Goal: Ask a question

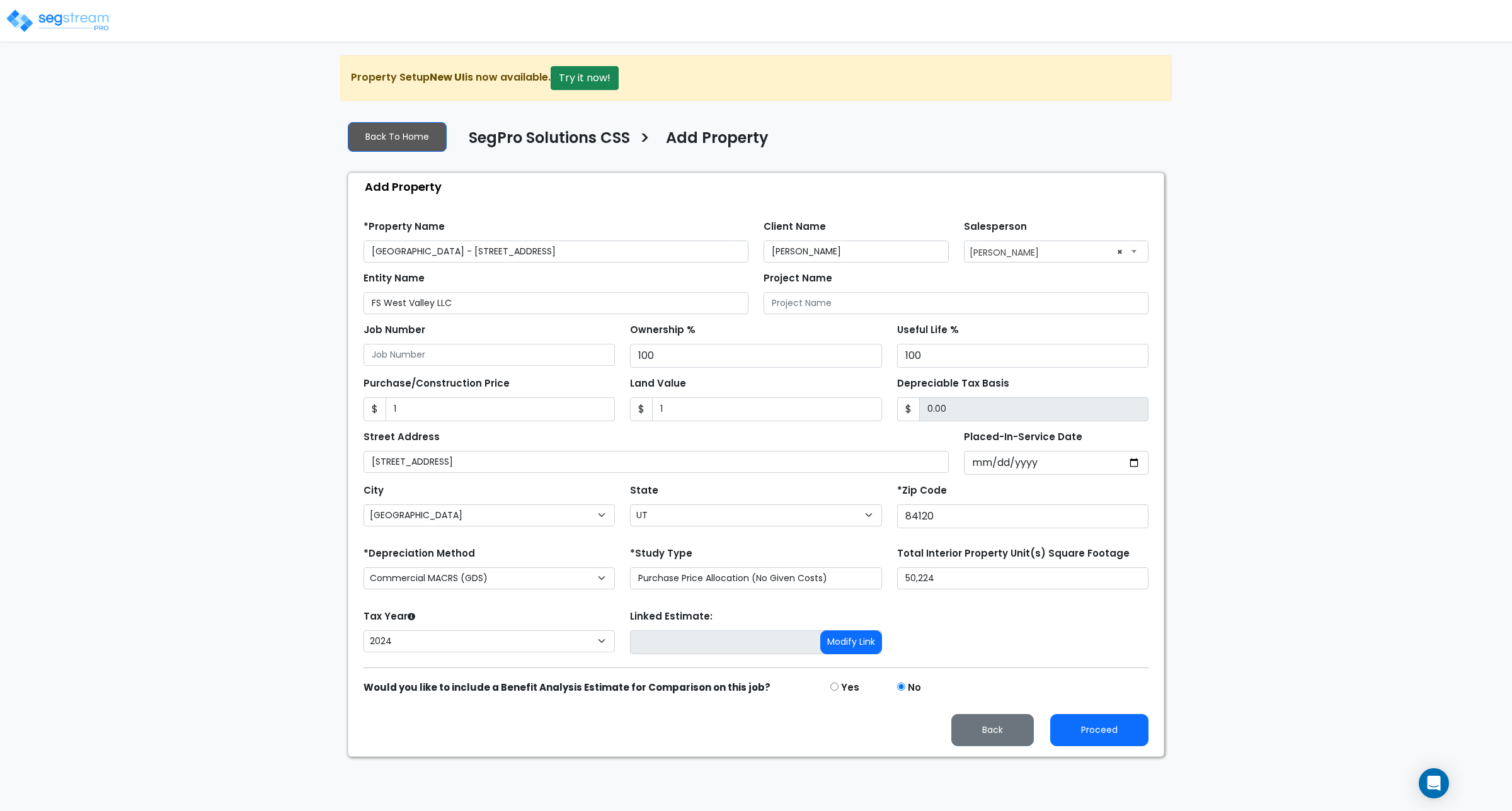
select select "158"
select select "West Valley City"
select select "UT"
select select "2024"
click at [1093, 740] on button "Proceed" at bounding box center [1100, 730] width 98 height 32
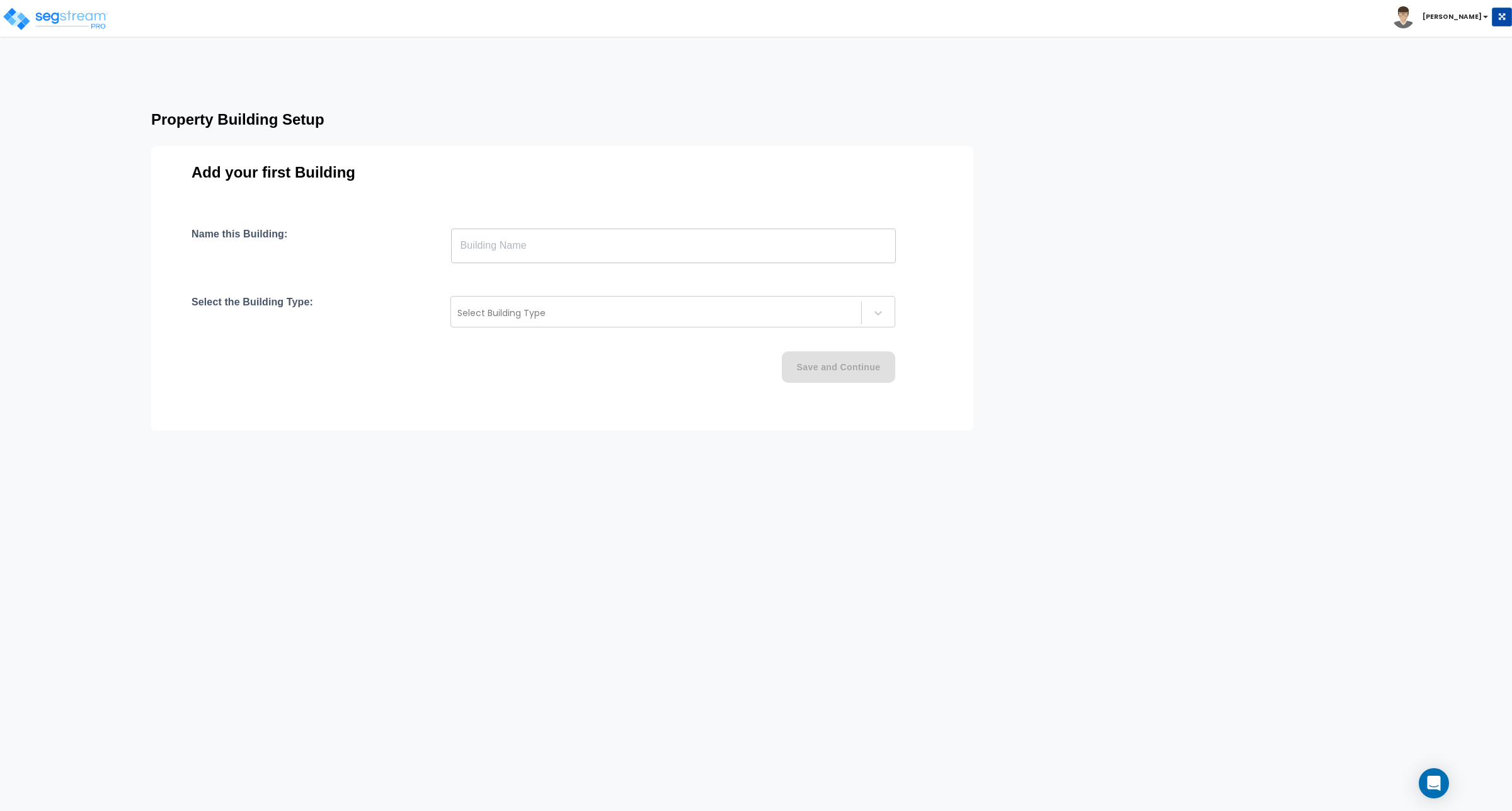
click at [577, 240] on input "text" at bounding box center [674, 246] width 445 height 35
click at [73, 14] on img at bounding box center [55, 18] width 107 height 25
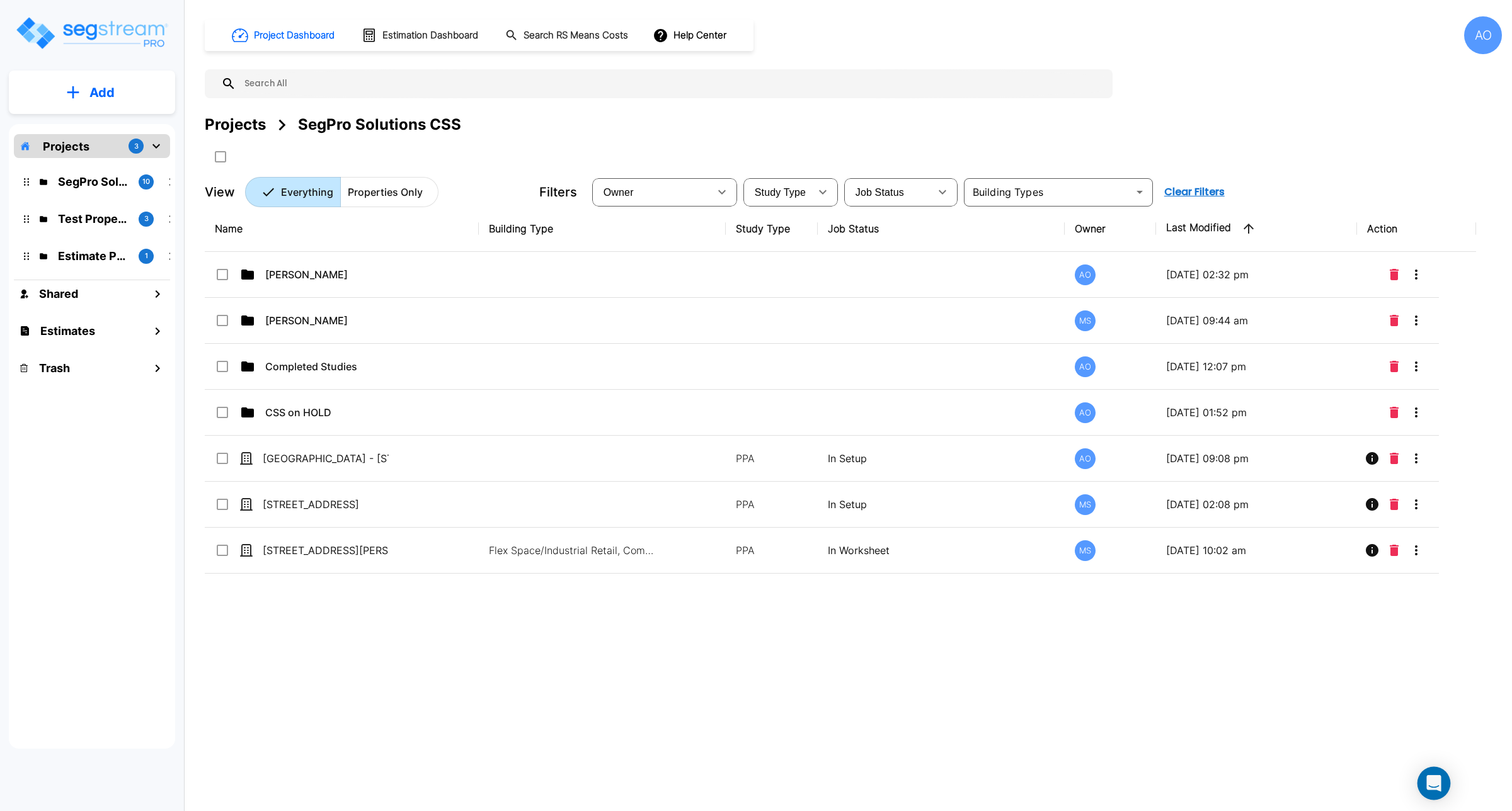
click at [1428, 787] on icon "Open Intercom Messenger" at bounding box center [1434, 783] width 15 height 16
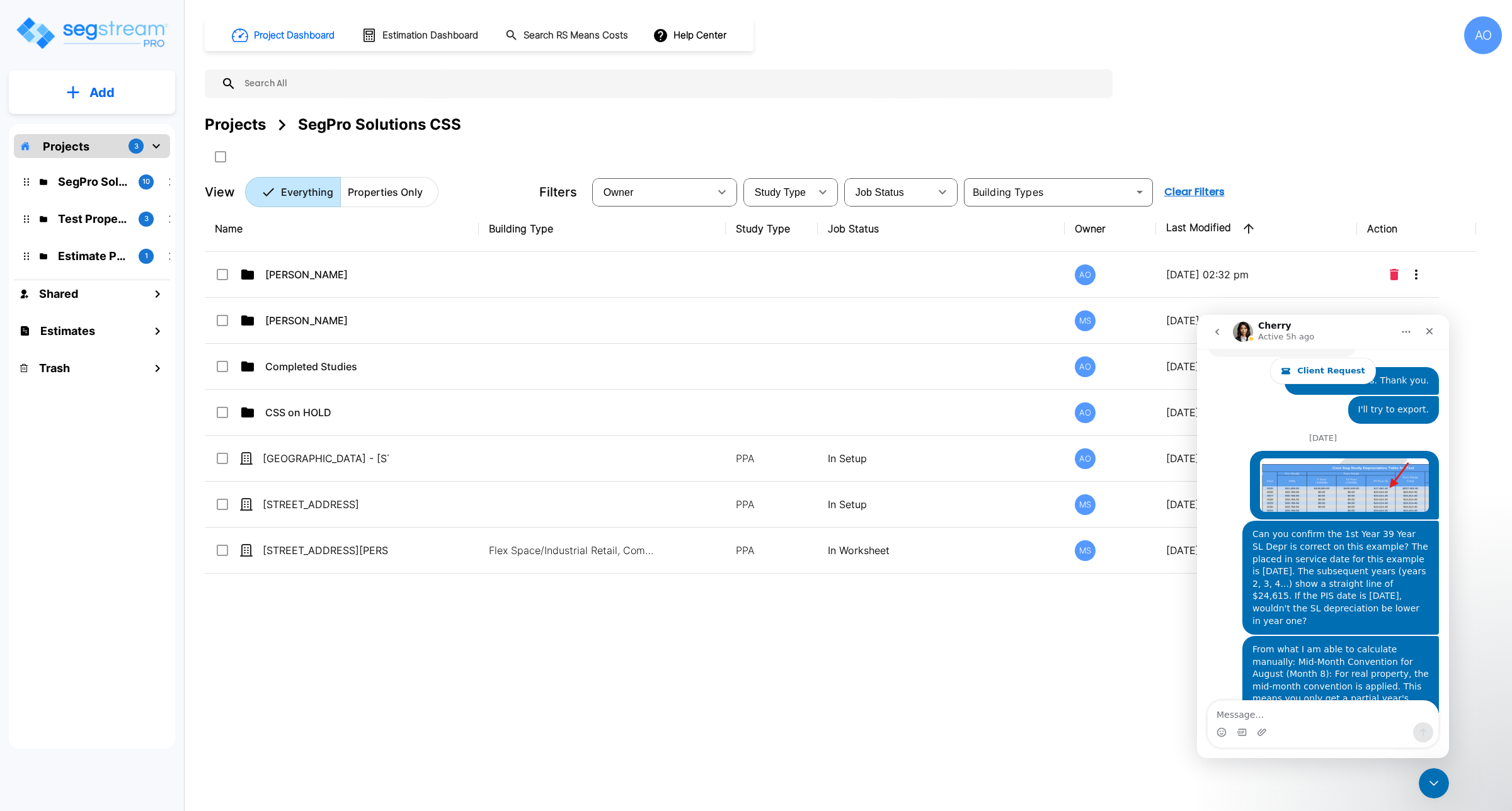
scroll to position [3870, 0]
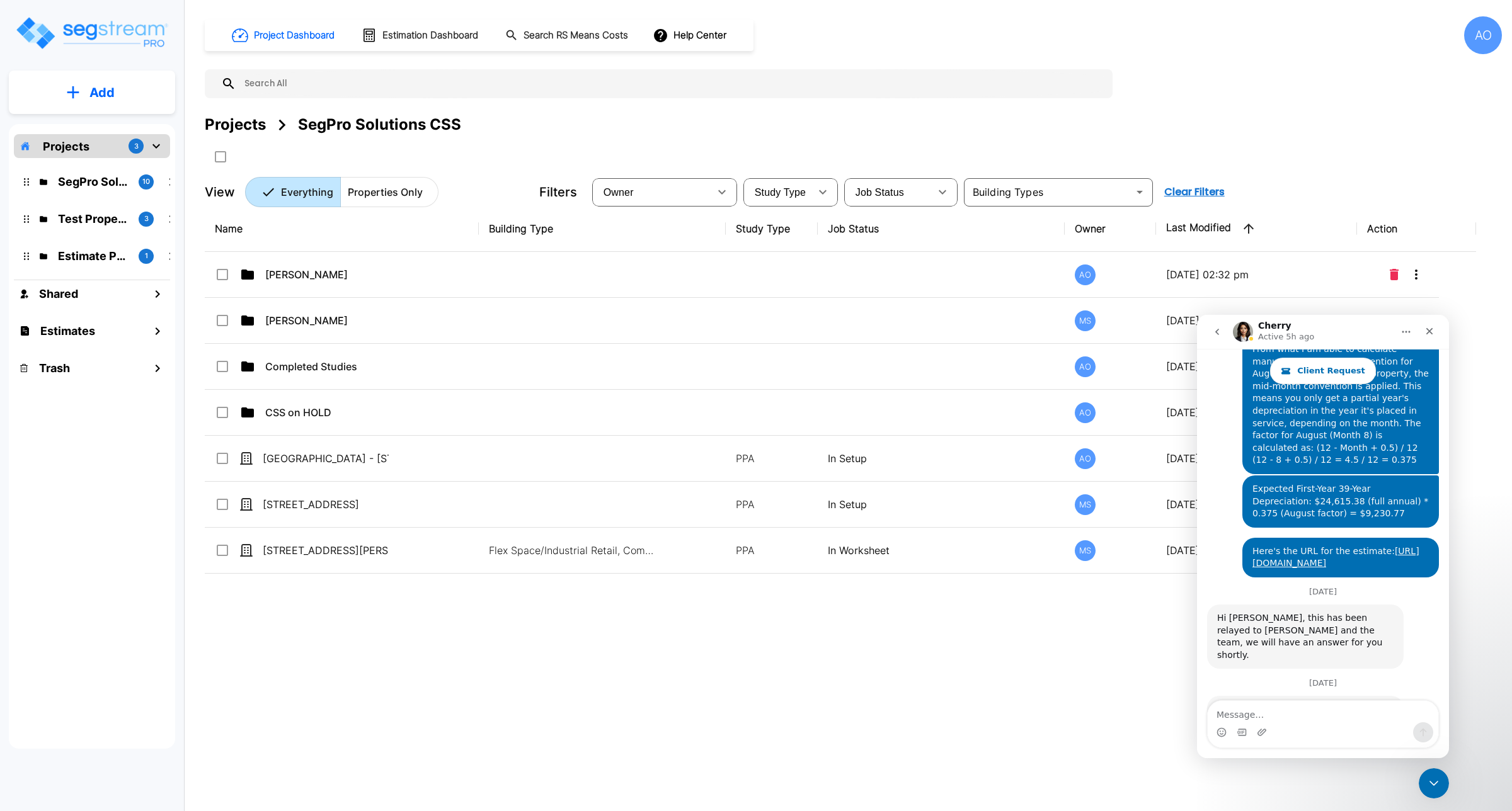
drag, startPoint x: 1447, startPoint y: 685, endPoint x: 2653, endPoint y: 1018, distance: 1251.1
click at [1124, 681] on div "Name Building Type Study Type Job Status Owner Last Modified Action Anjalie AO …" at bounding box center [840, 457] width 1271 height 504
click at [397, 36] on h1 "Estimation Dashboard" at bounding box center [430, 35] width 96 height 15
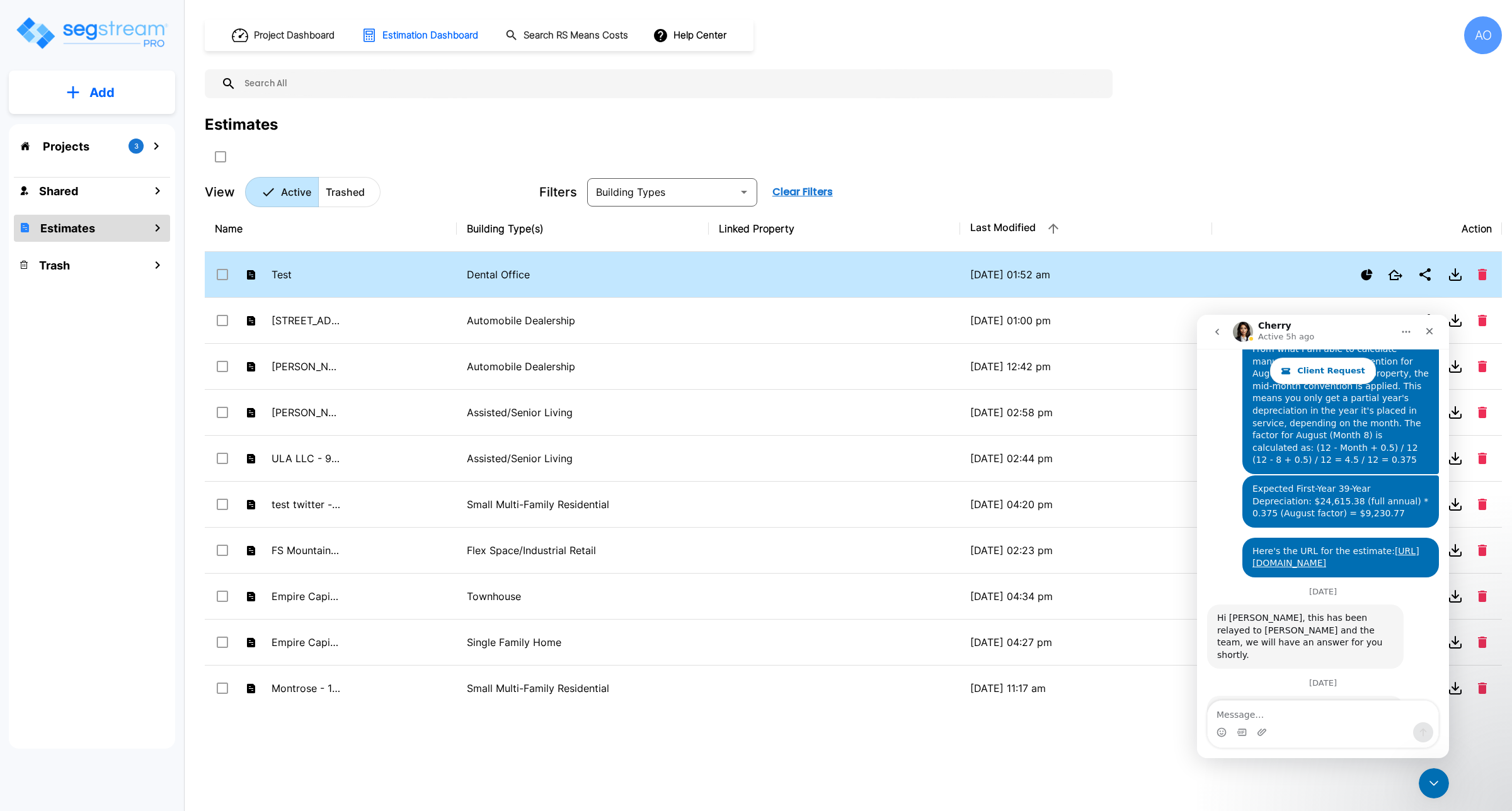
click at [485, 271] on p "Dental Office" at bounding box center [582, 274] width 231 height 15
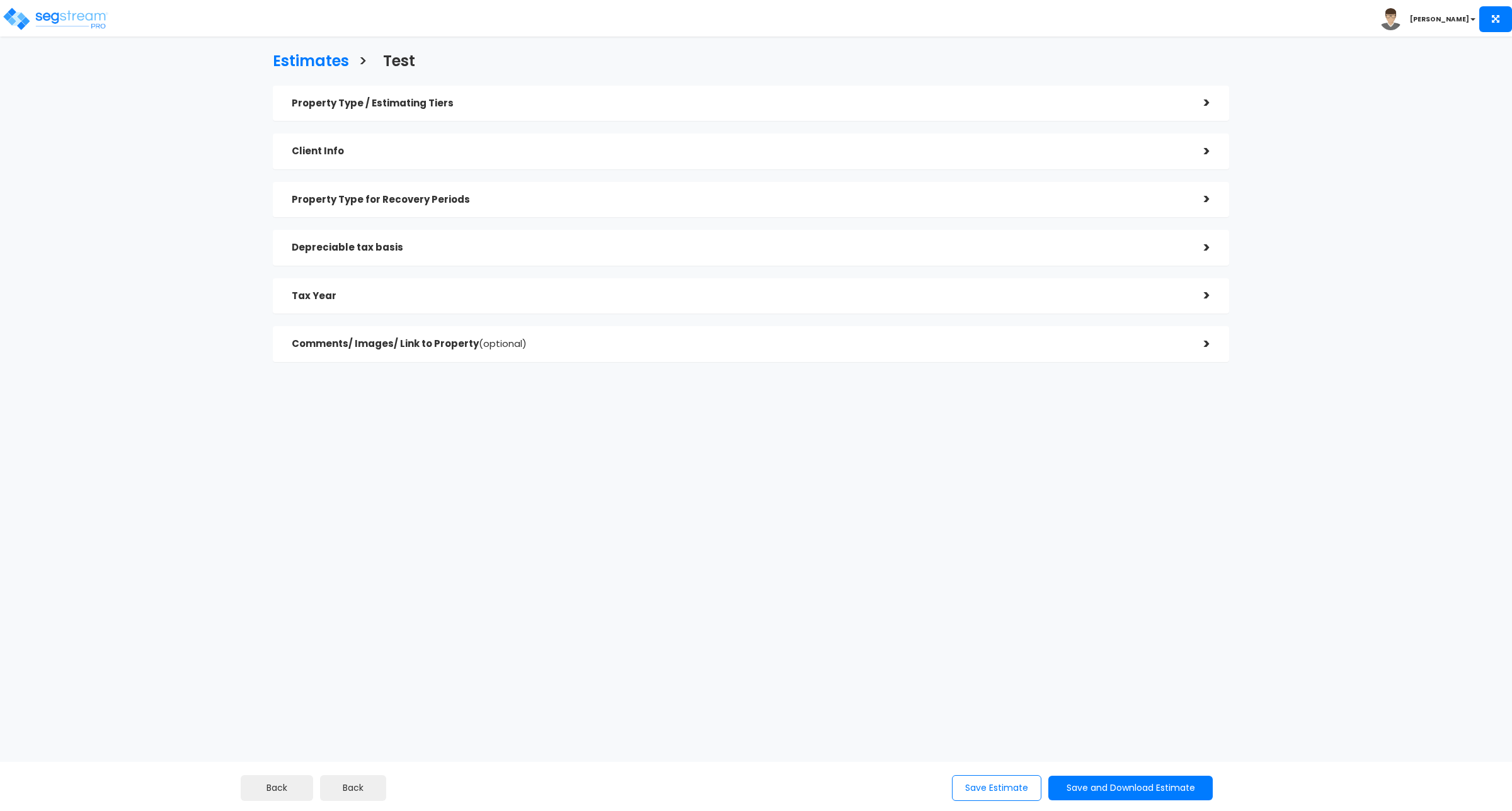
checkbox input "true"
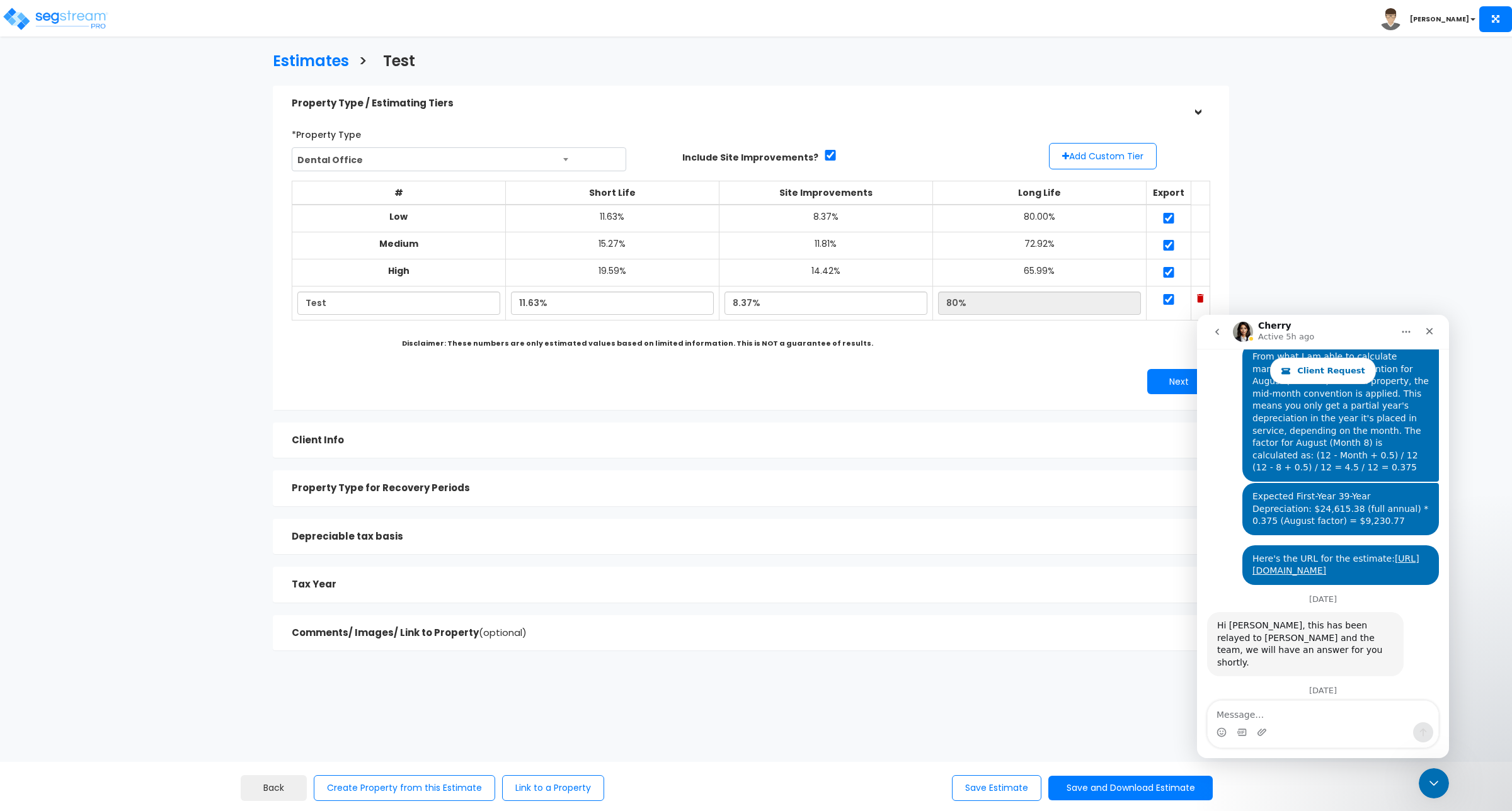
scroll to position [3870, 0]
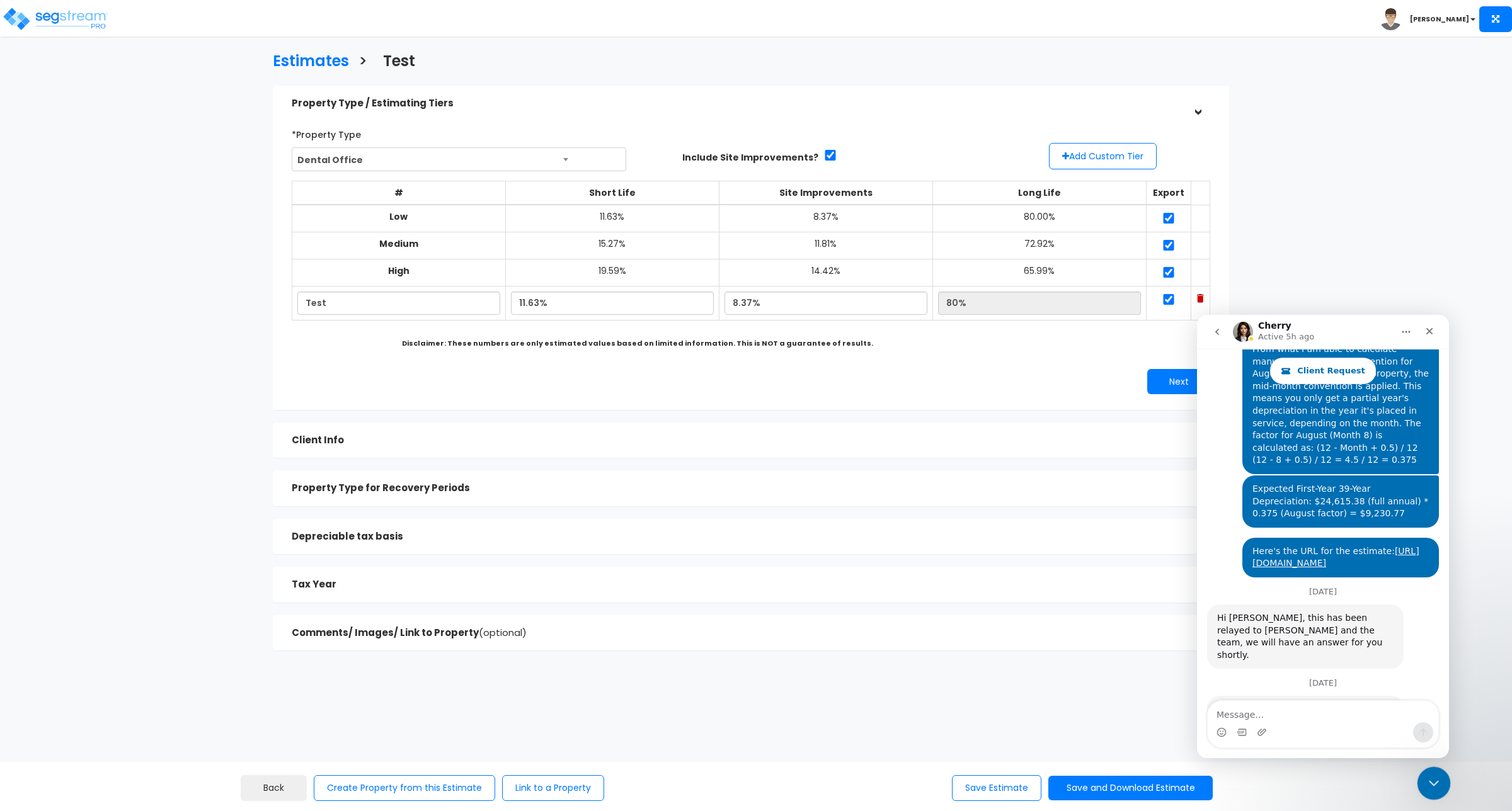
click at [1432, 774] on icon "Close Intercom Messenger" at bounding box center [1432, 782] width 15 height 15
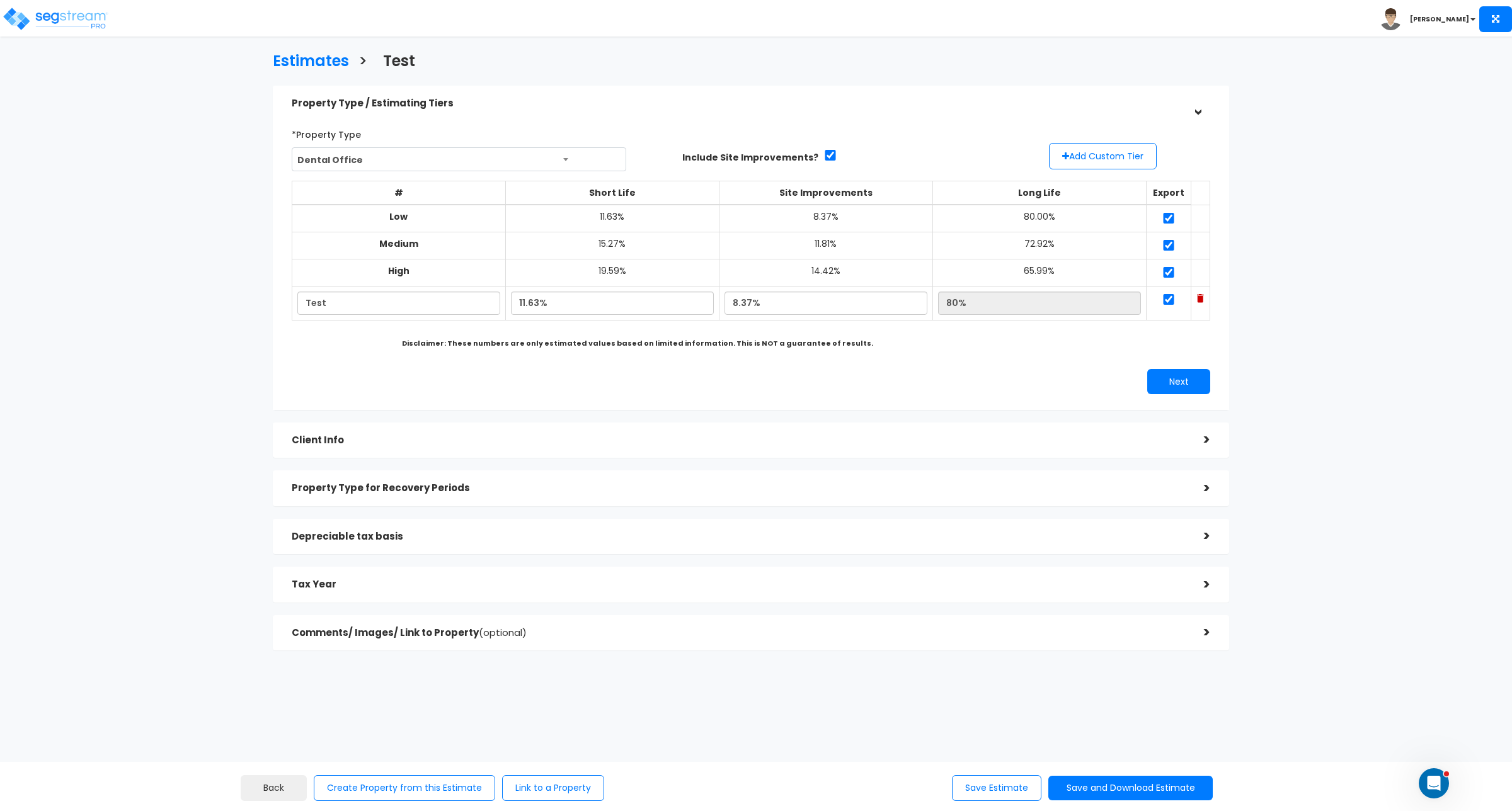
click at [874, 444] on h5 "Client Info" at bounding box center [738, 440] width 894 height 11
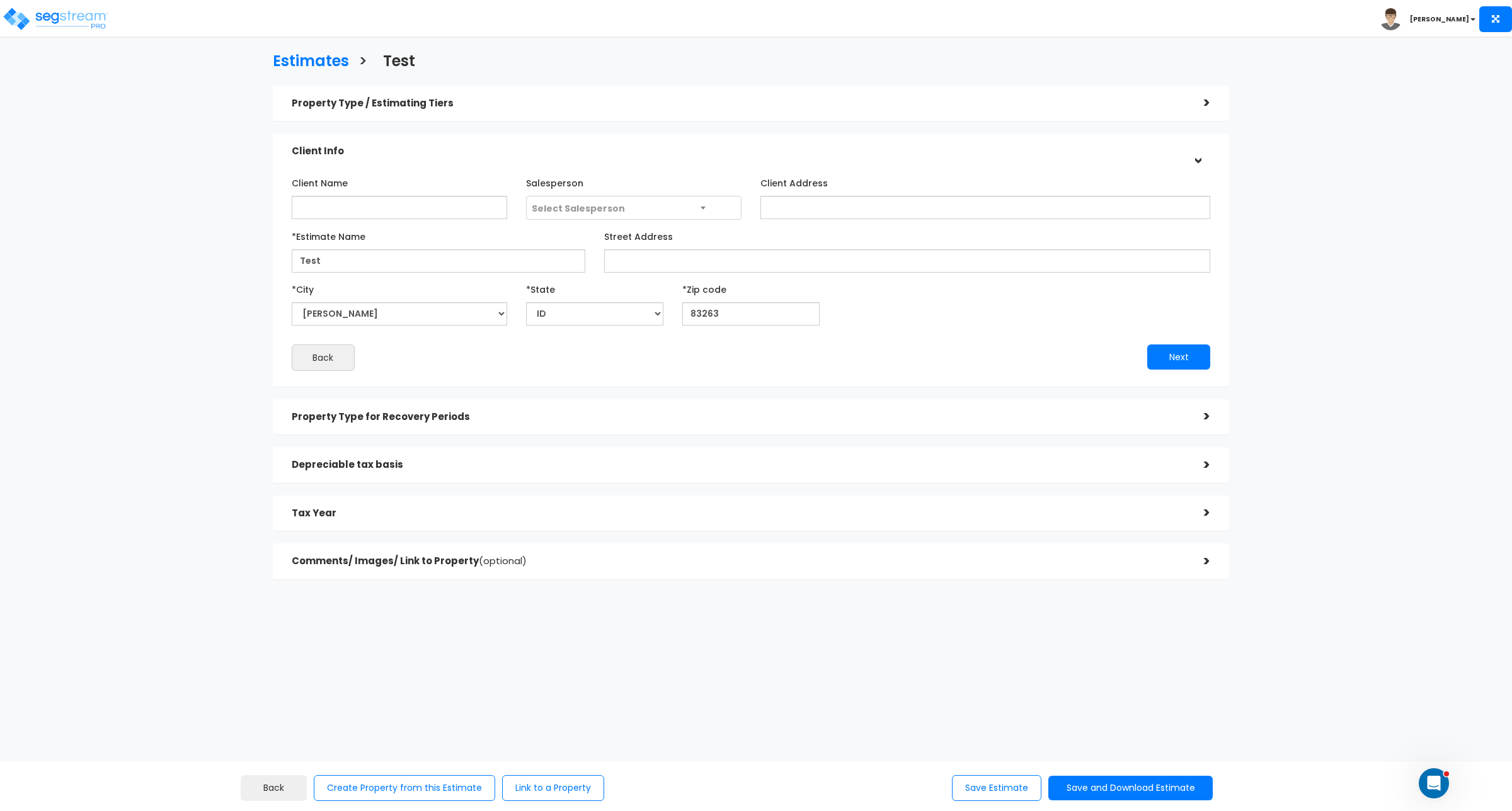
click at [846, 414] on h5 "Property Type for Recovery Periods" at bounding box center [738, 417] width 894 height 11
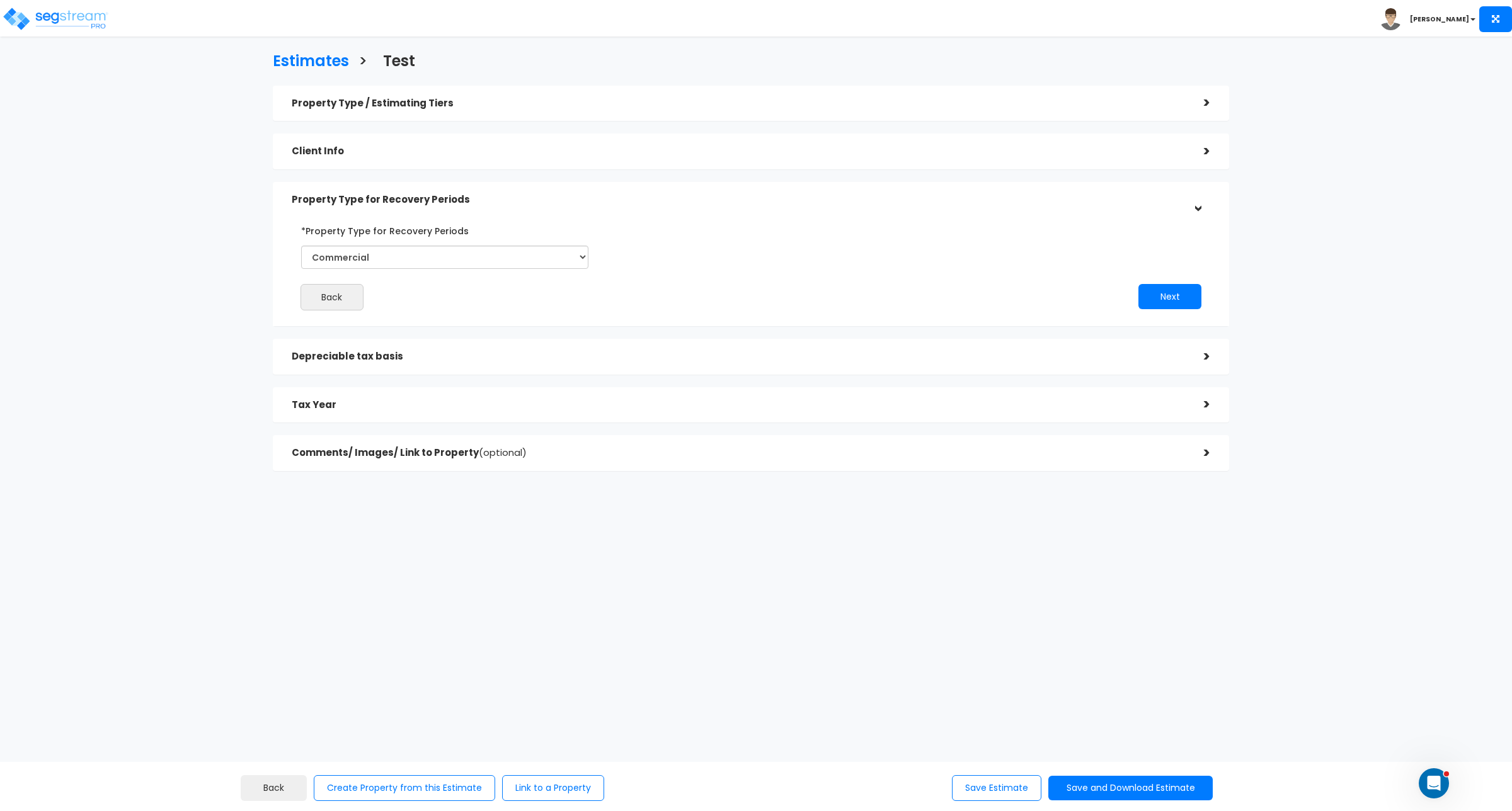
click at [836, 366] on div "Depreciable tax basis" at bounding box center [738, 357] width 894 height 23
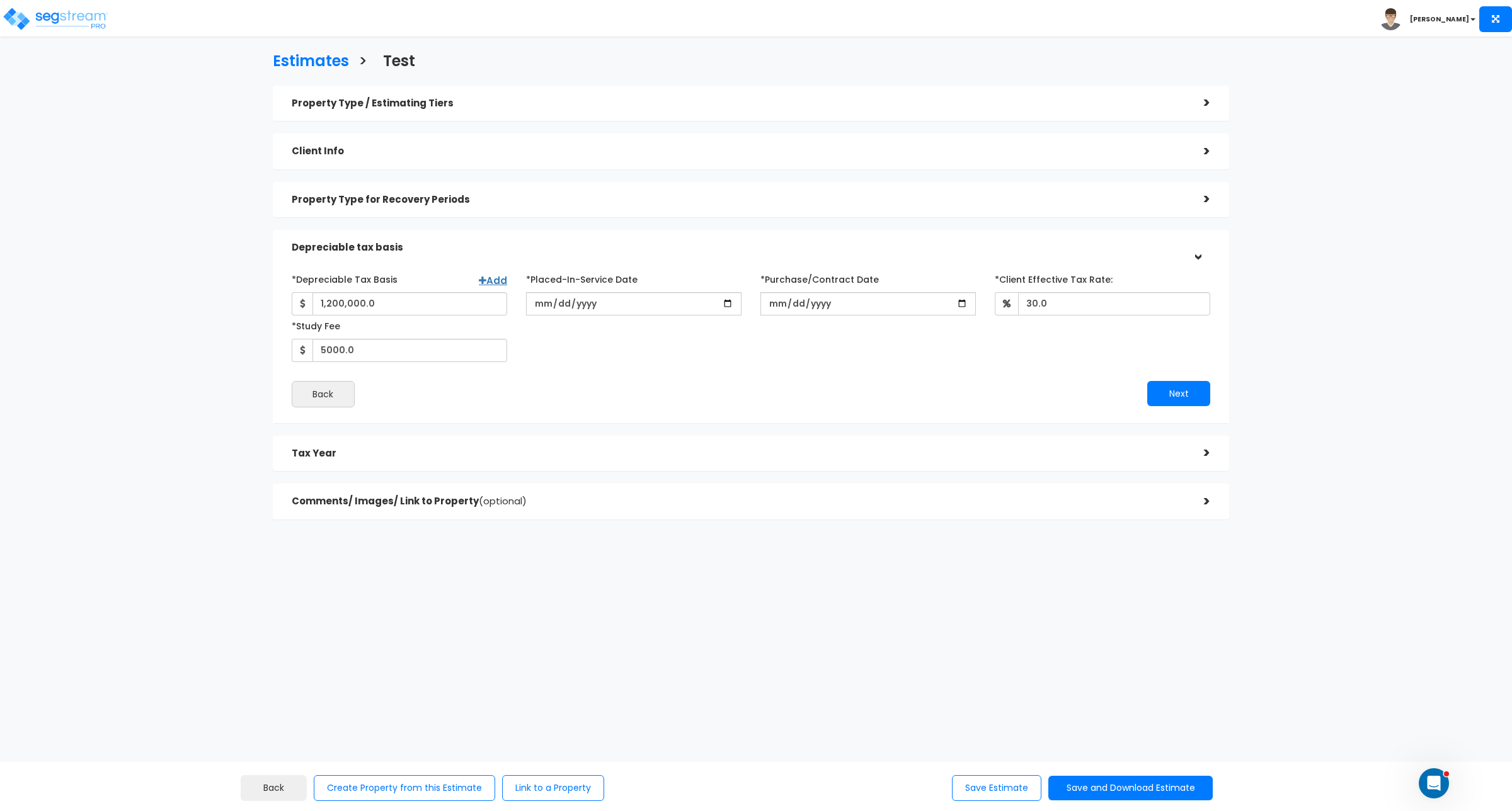
click at [818, 457] on h5 "Tax Year" at bounding box center [738, 454] width 894 height 11
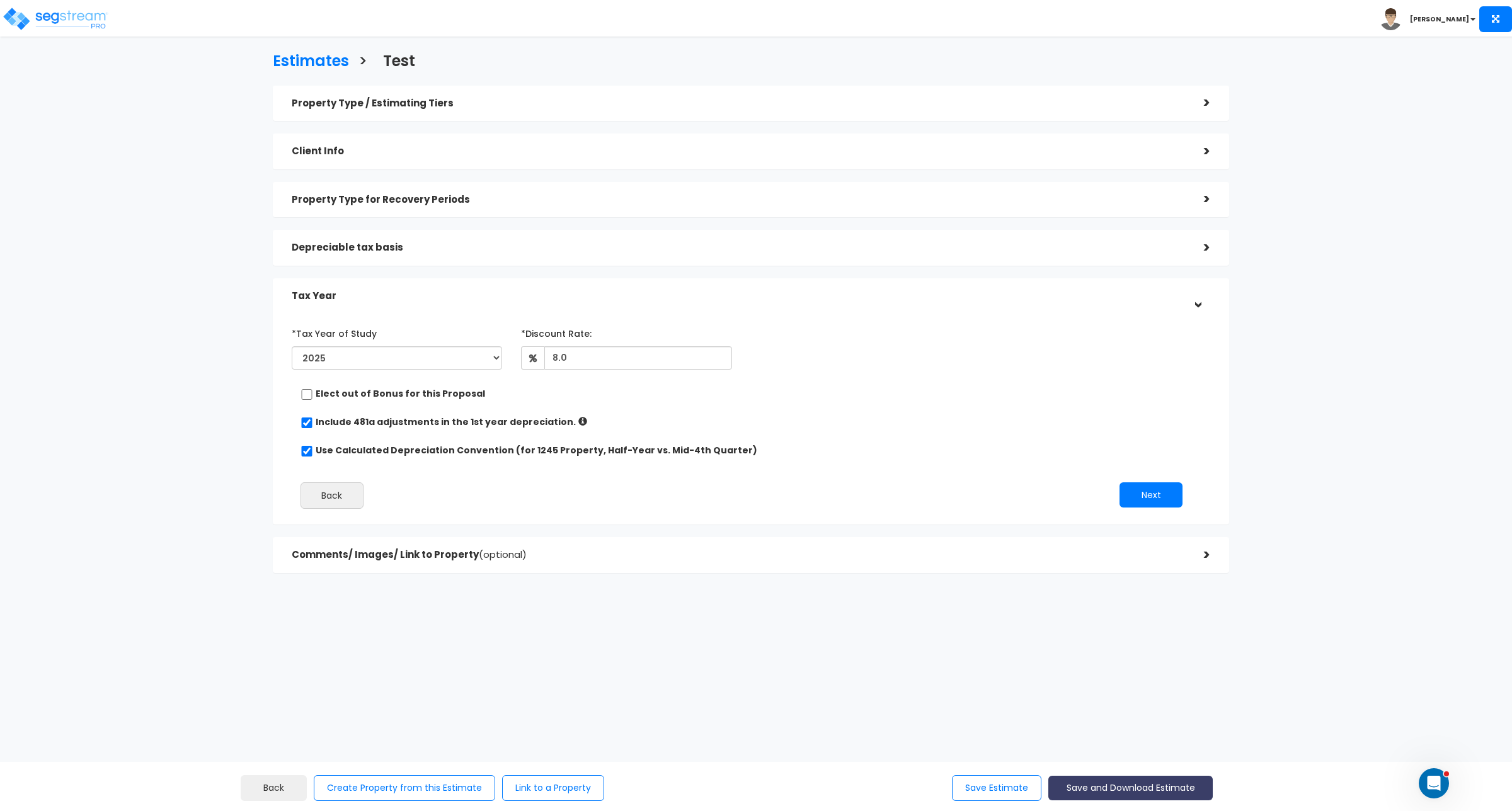
click at [1079, 790] on button "Save and Download Estimate" at bounding box center [1131, 788] width 165 height 25
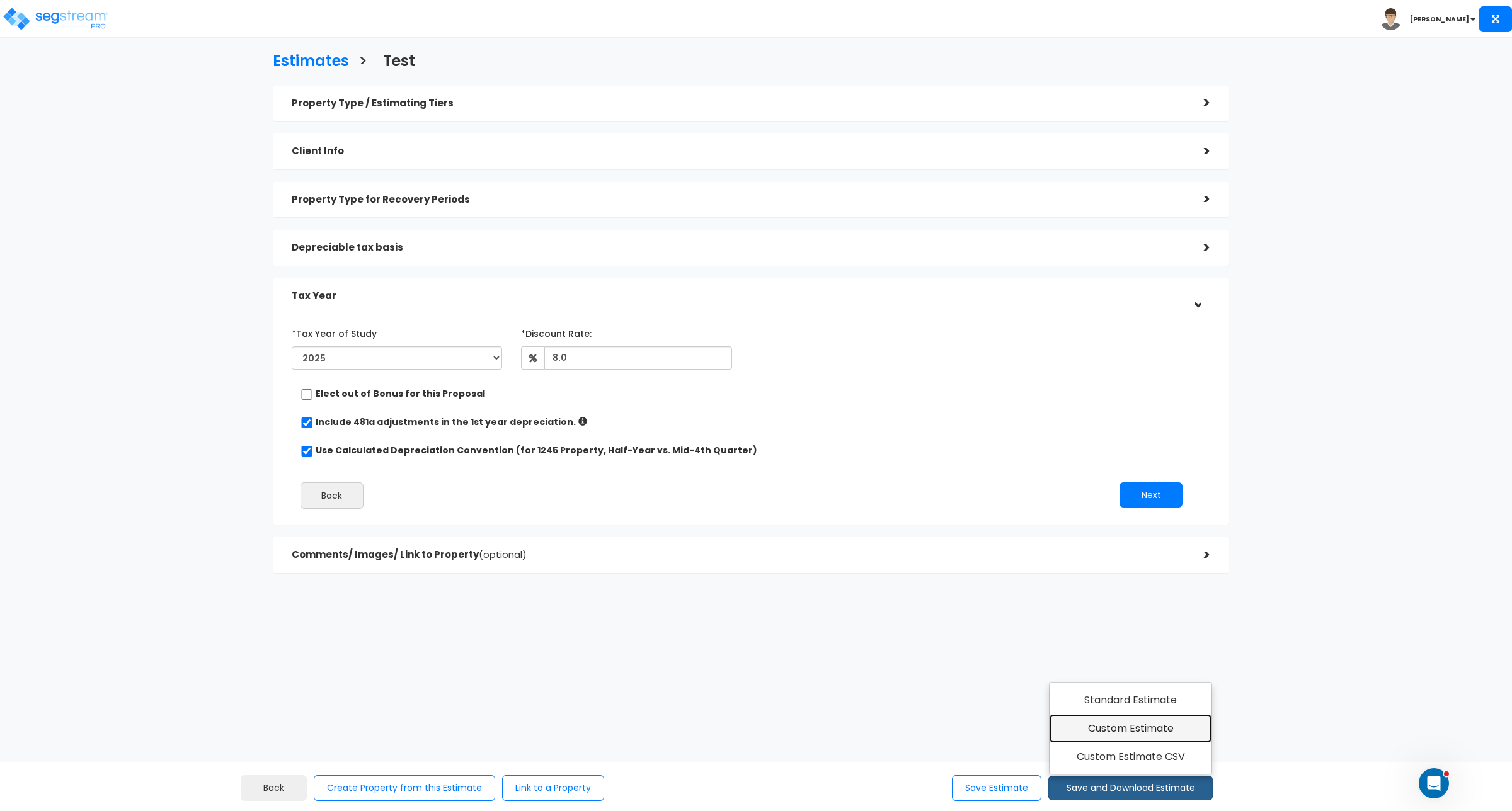
click at [1101, 733] on link "Custom Estimate" at bounding box center [1131, 729] width 162 height 29
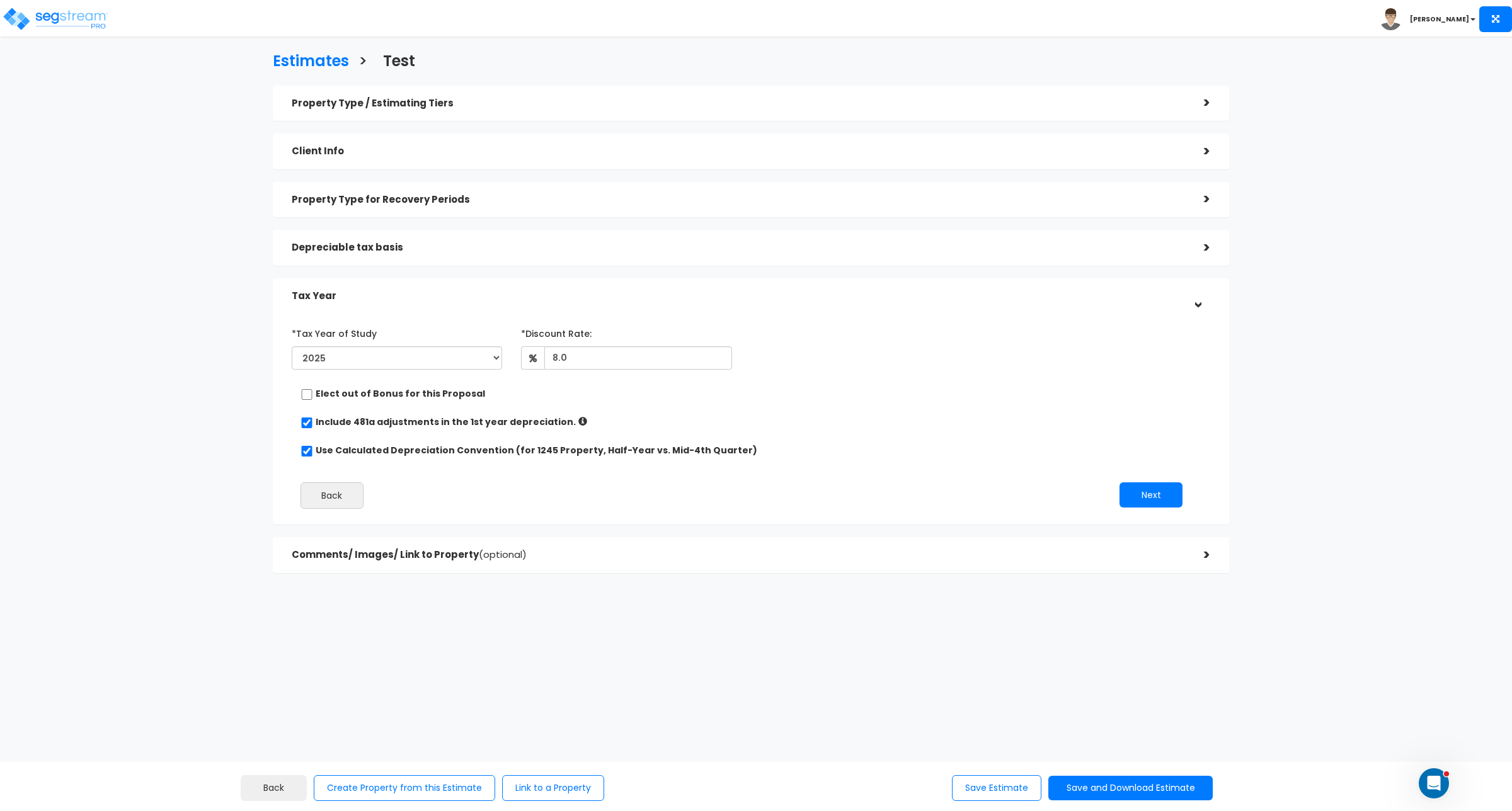
click at [578, 103] on h5 "Property Type / Estimating Tiers" at bounding box center [738, 104] width 894 height 11
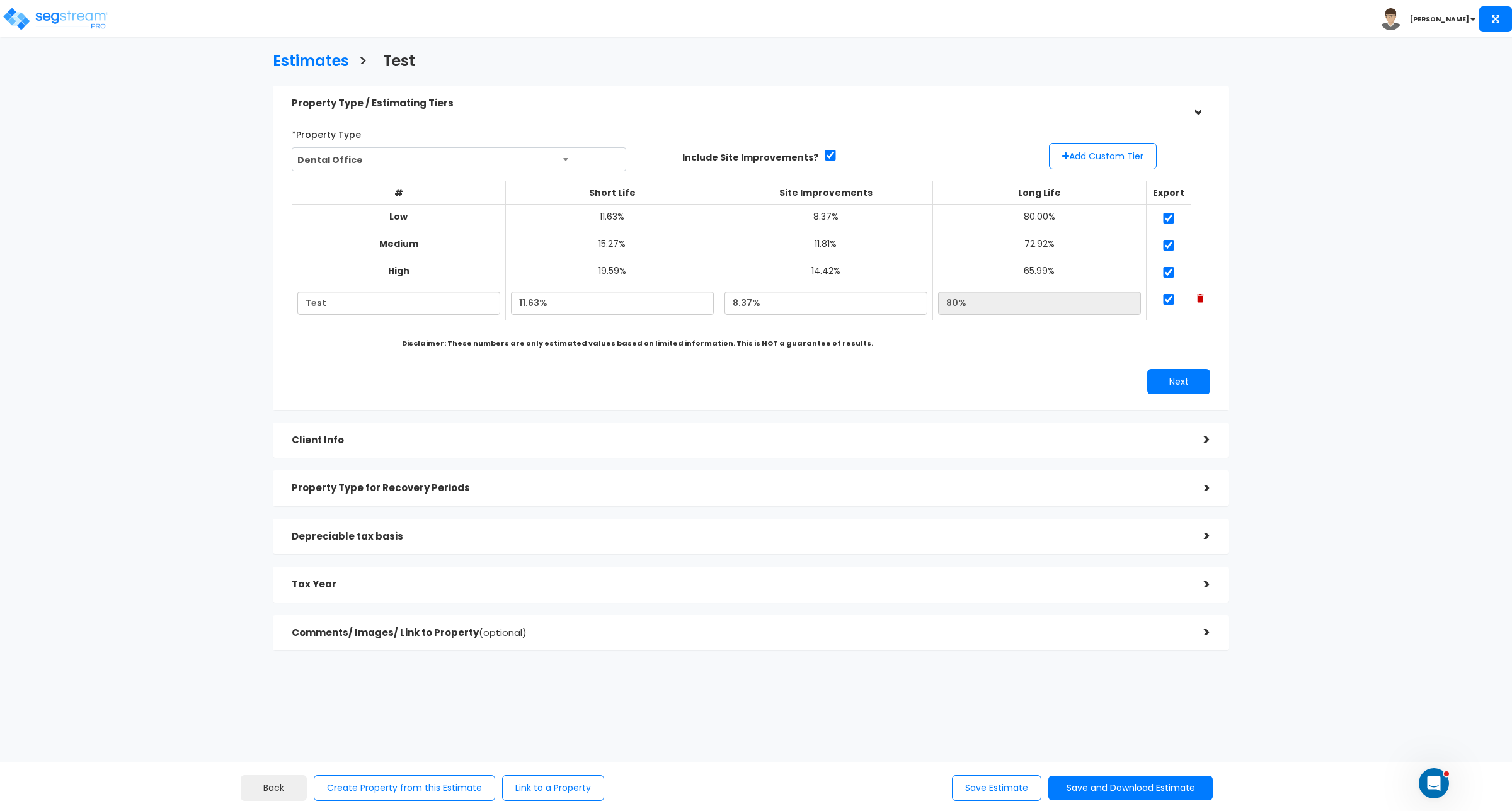
click at [531, 490] on h5 "Property Type for Recovery Periods" at bounding box center [738, 488] width 894 height 11
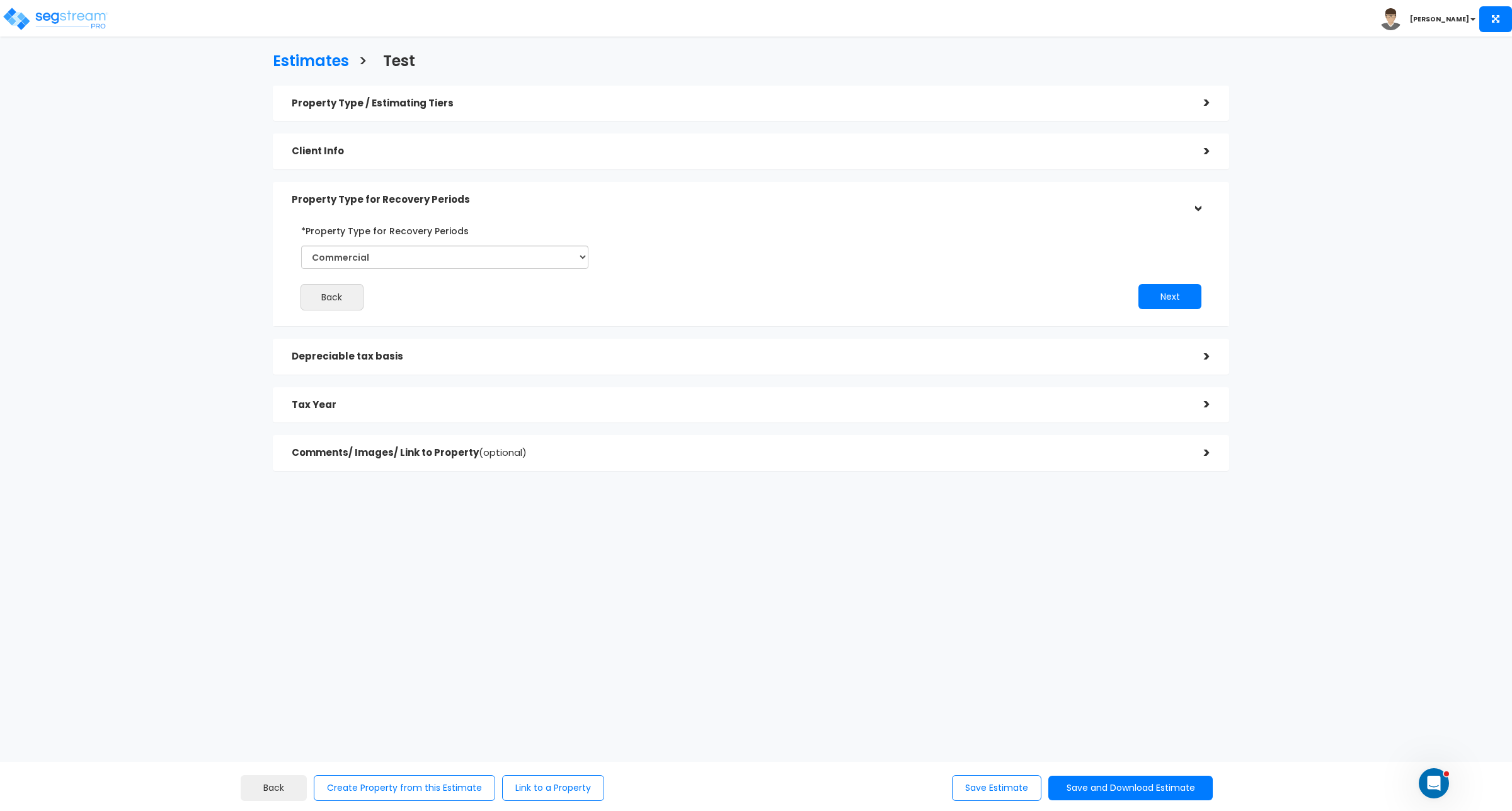
click at [496, 359] on h5 "Depreciable tax basis" at bounding box center [738, 357] width 894 height 11
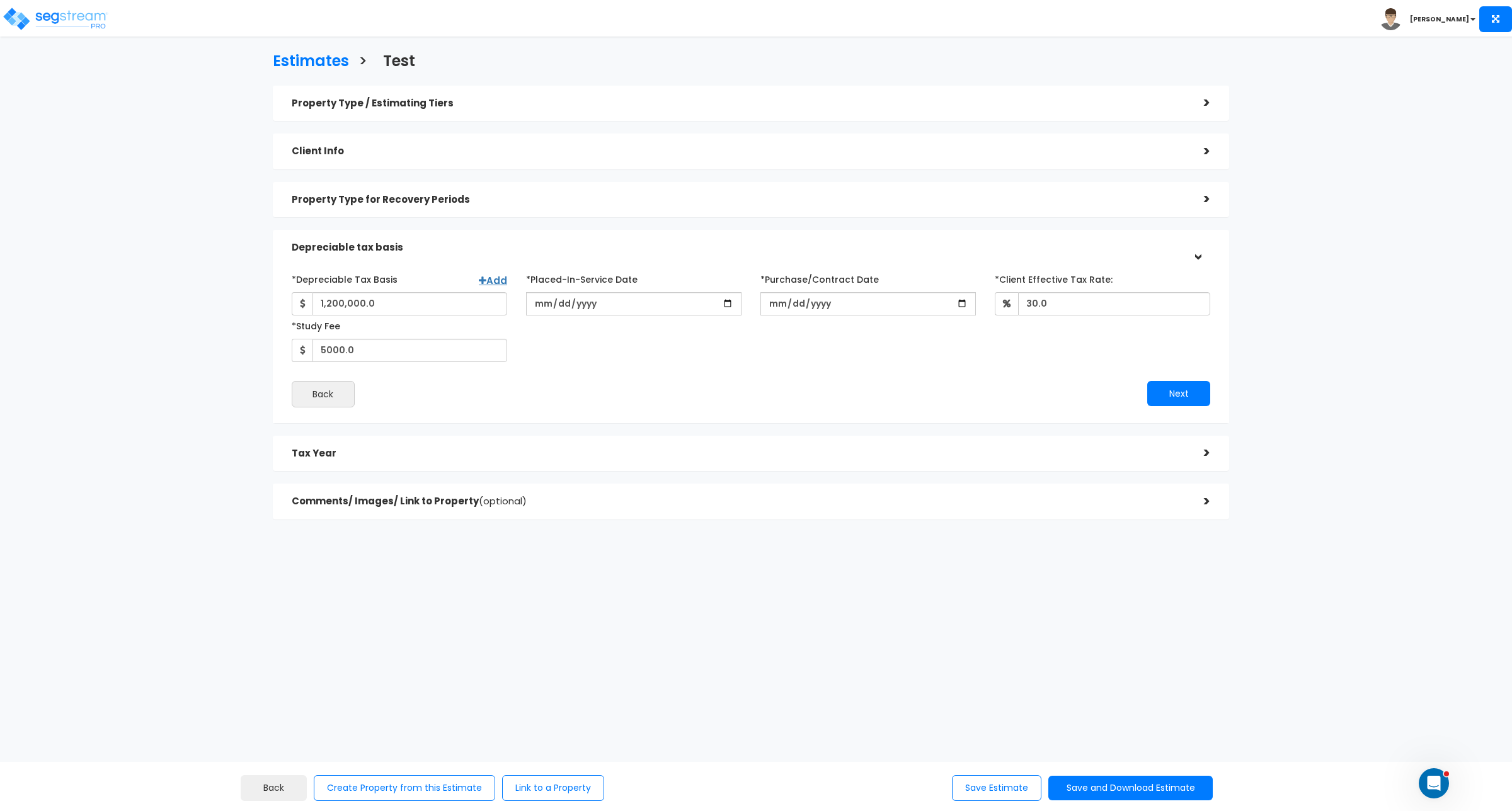
click at [681, 351] on div "*Depreciable Tax Basis Add 1,200,000.0 *Placed-In-Service Date 2025-08-13 *Purc…" at bounding box center [751, 315] width 938 height 93
click at [1427, 779] on icon "Open Intercom Messenger" at bounding box center [1432, 782] width 21 height 21
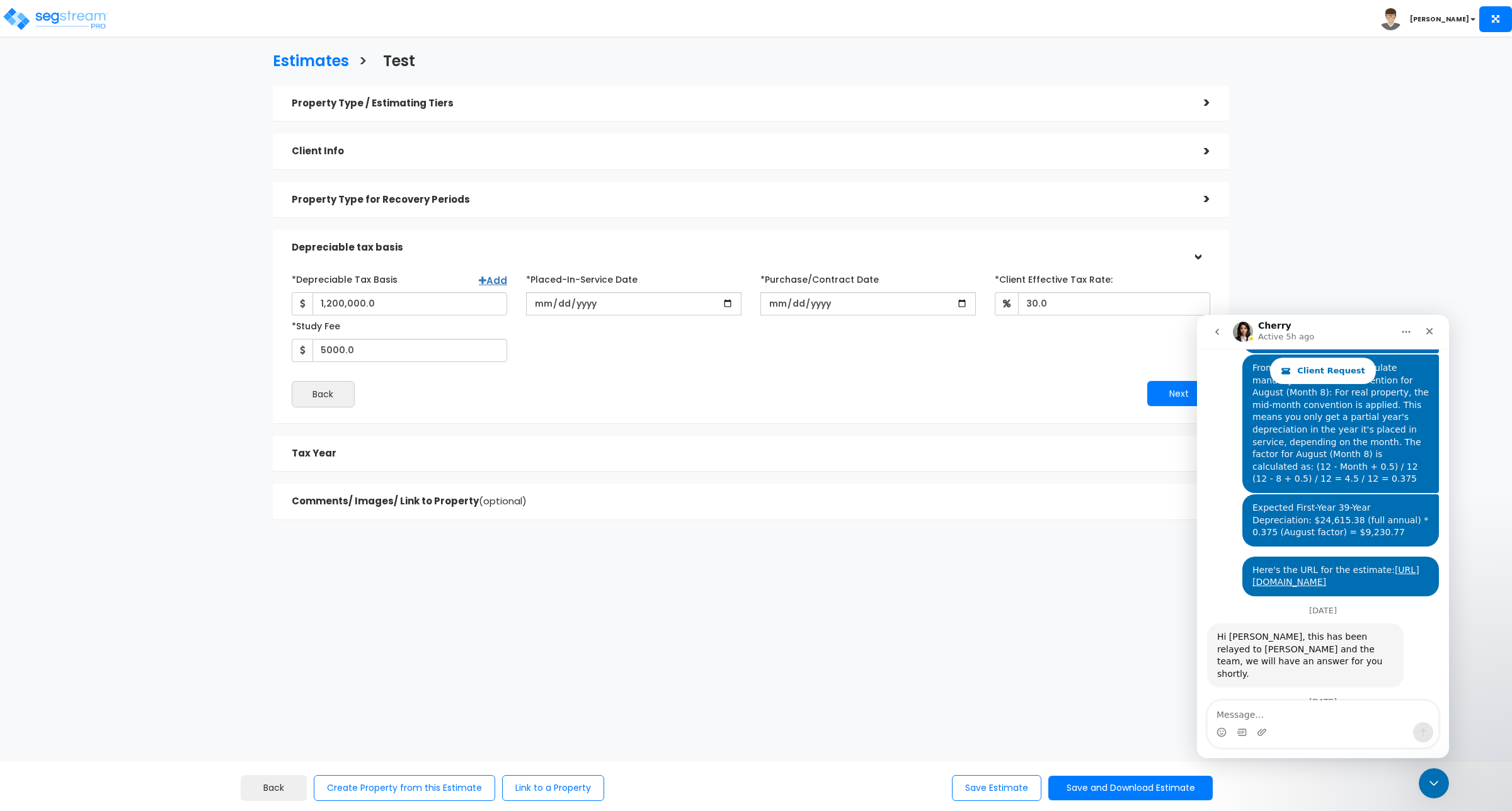
scroll to position [3870, 0]
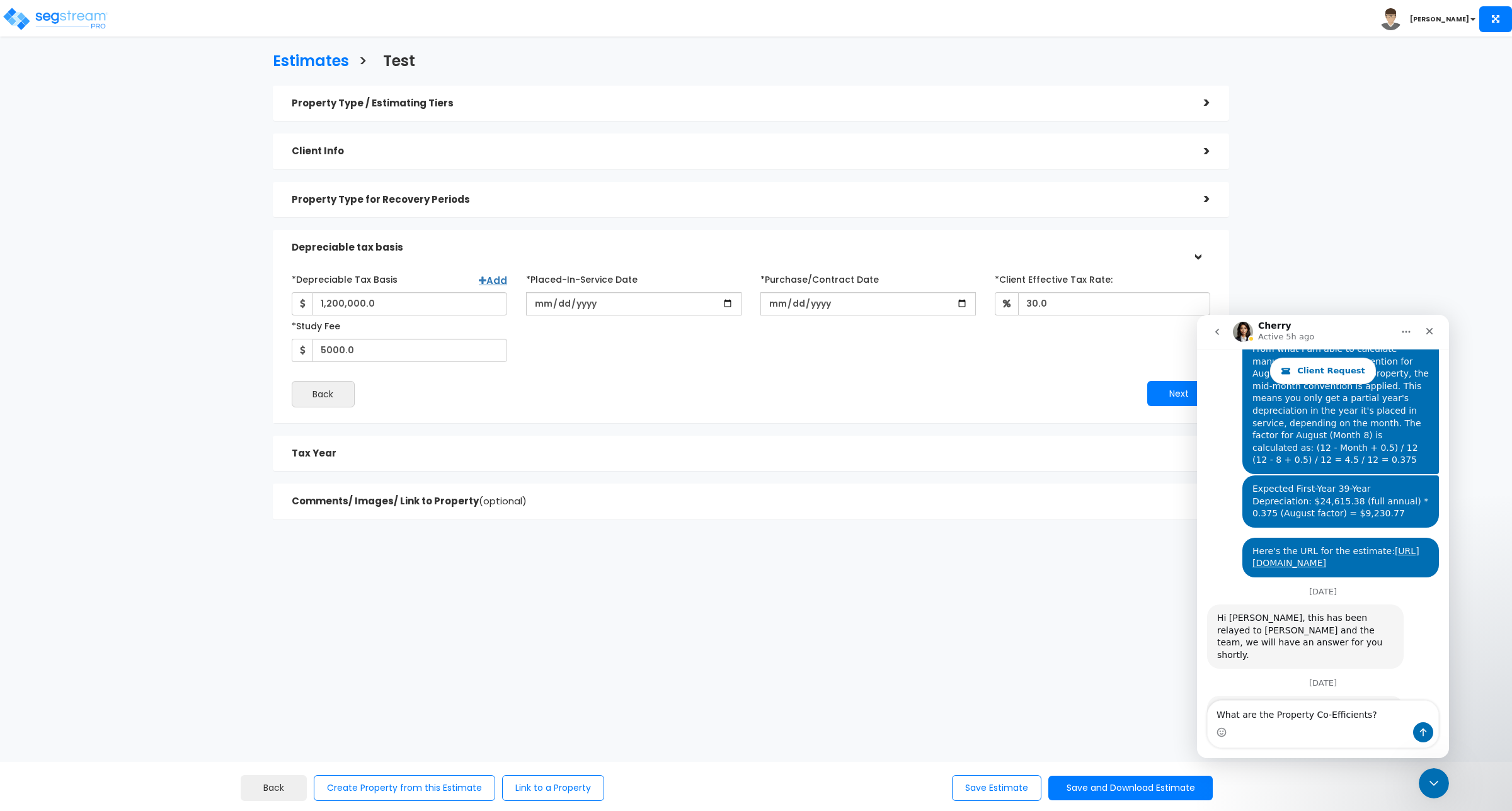
click at [1330, 709] on textarea "What are the Property Co-Efficients?" at bounding box center [1323, 712] width 231 height 22
drag, startPoint x: 1270, startPoint y: 710, endPoint x: 1264, endPoint y: 633, distance: 77.2
click at [1264, 633] on div "Client Request Ask us about anything SegStream, we're here for you. August 13 H…" at bounding box center [1324, 553] width 252 height 410
type textarea "What are the"Property Co-Efficients"?"
click at [1380, 720] on textarea "What are the"Property Co-Efficients"?" at bounding box center [1323, 712] width 231 height 22
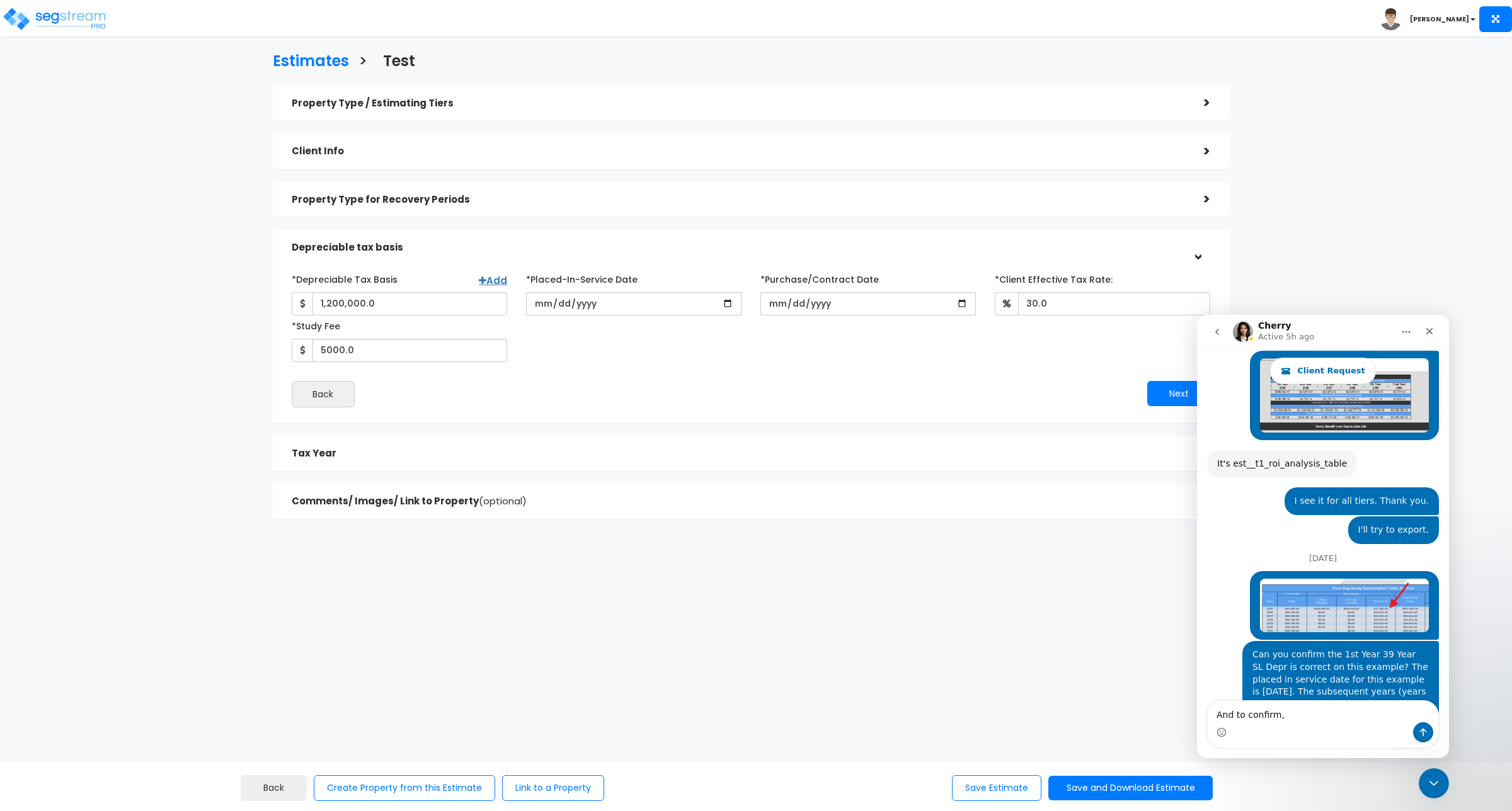
scroll to position [3392, 0]
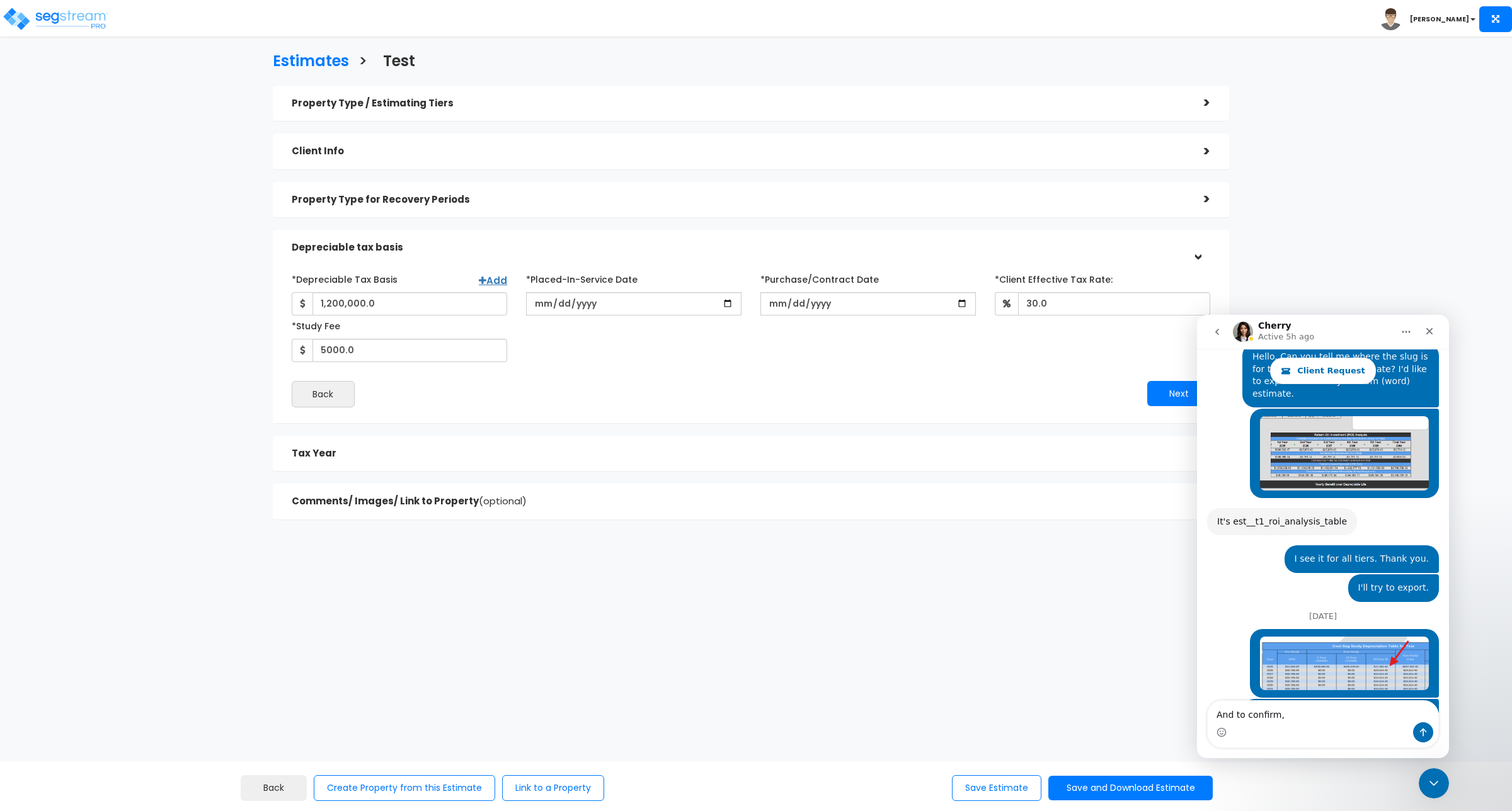
click at [1368, 637] on img "Andrew says…" at bounding box center [1344, 663] width 169 height 54
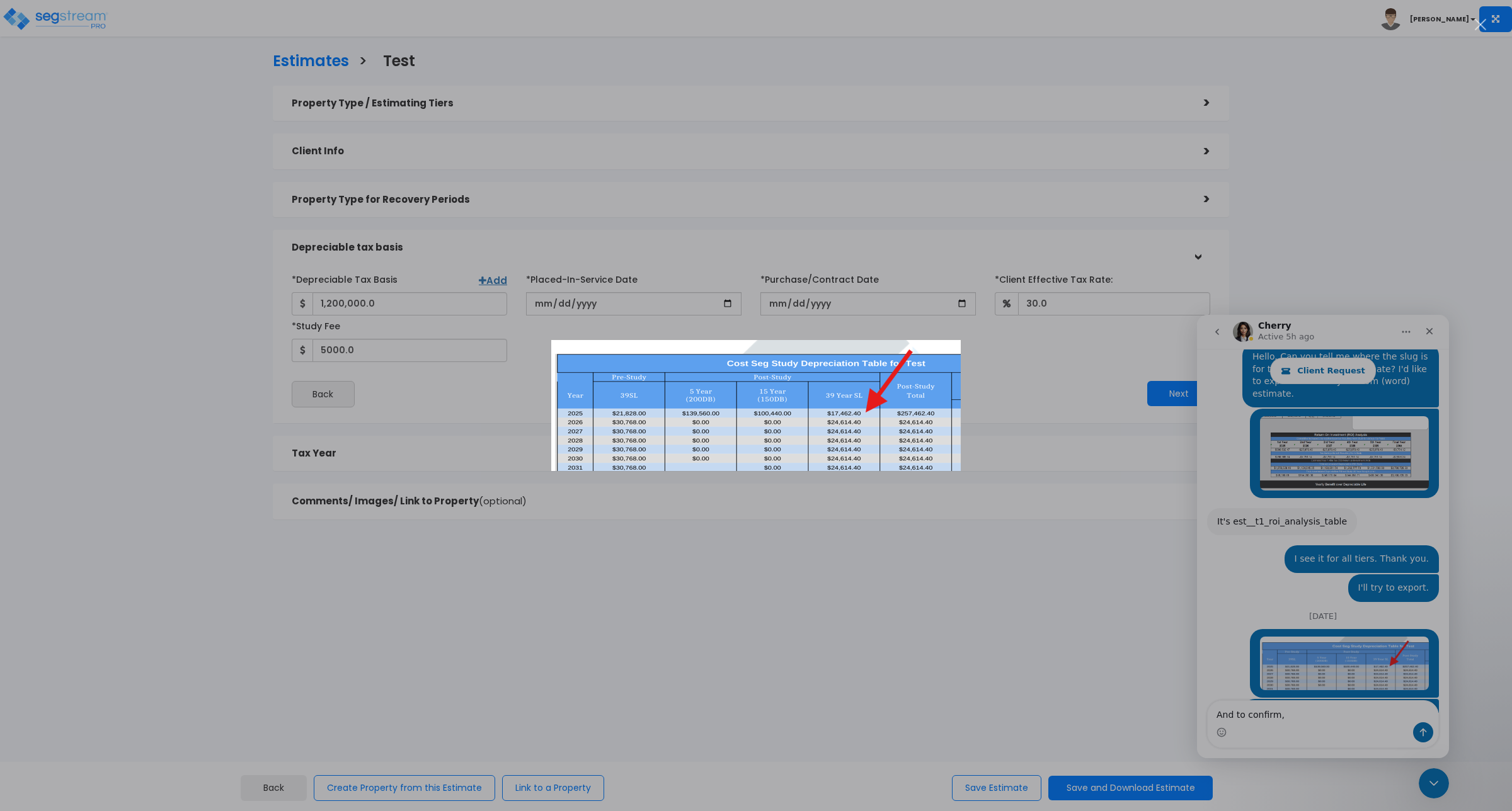
click at [1368, 507] on div "Intercom messenger" at bounding box center [756, 405] width 1512 height 811
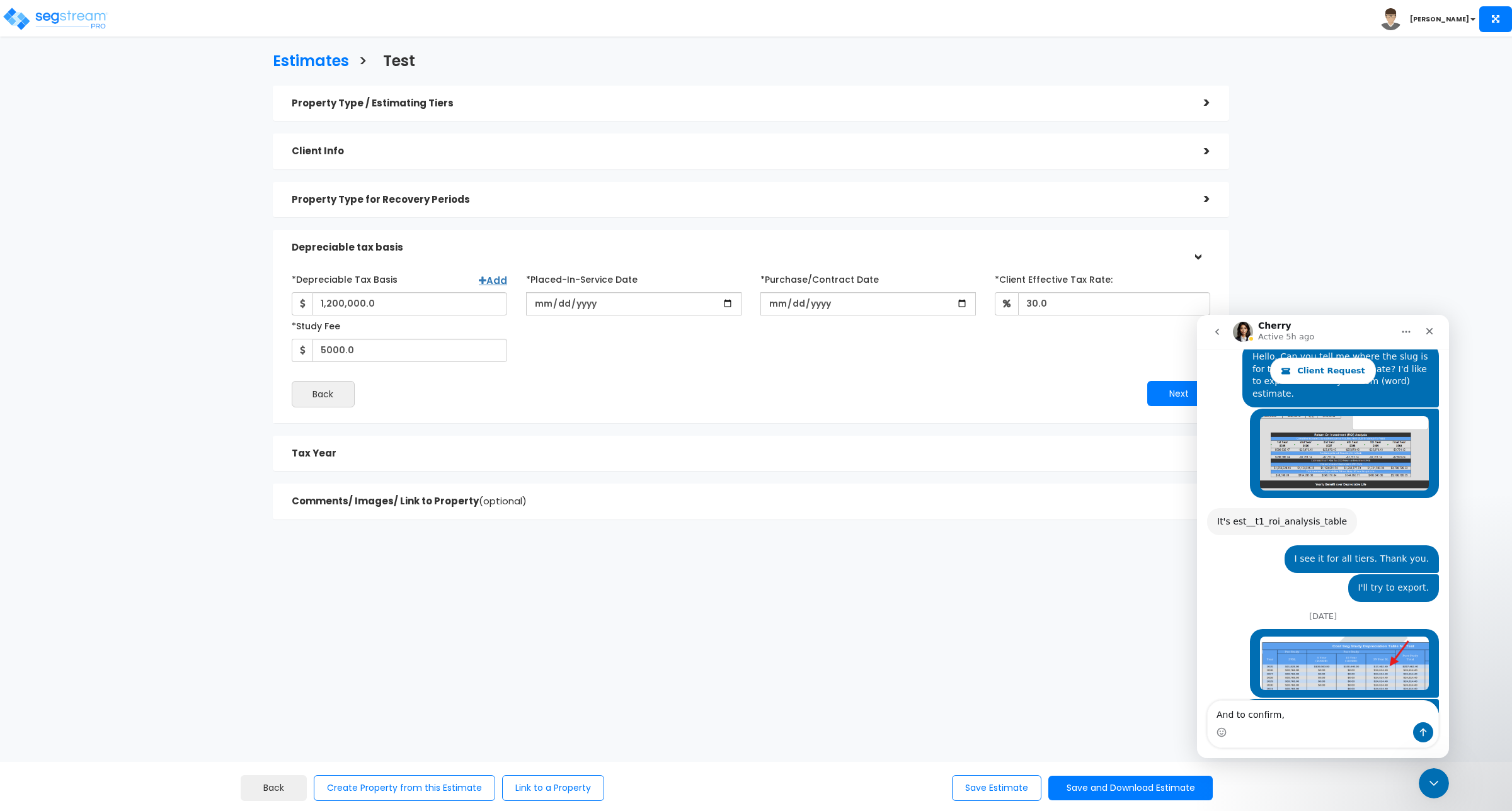
drag, startPoint x: 2646, startPoint y: 962, endPoint x: 1447, endPoint y: 725, distance: 1222.2
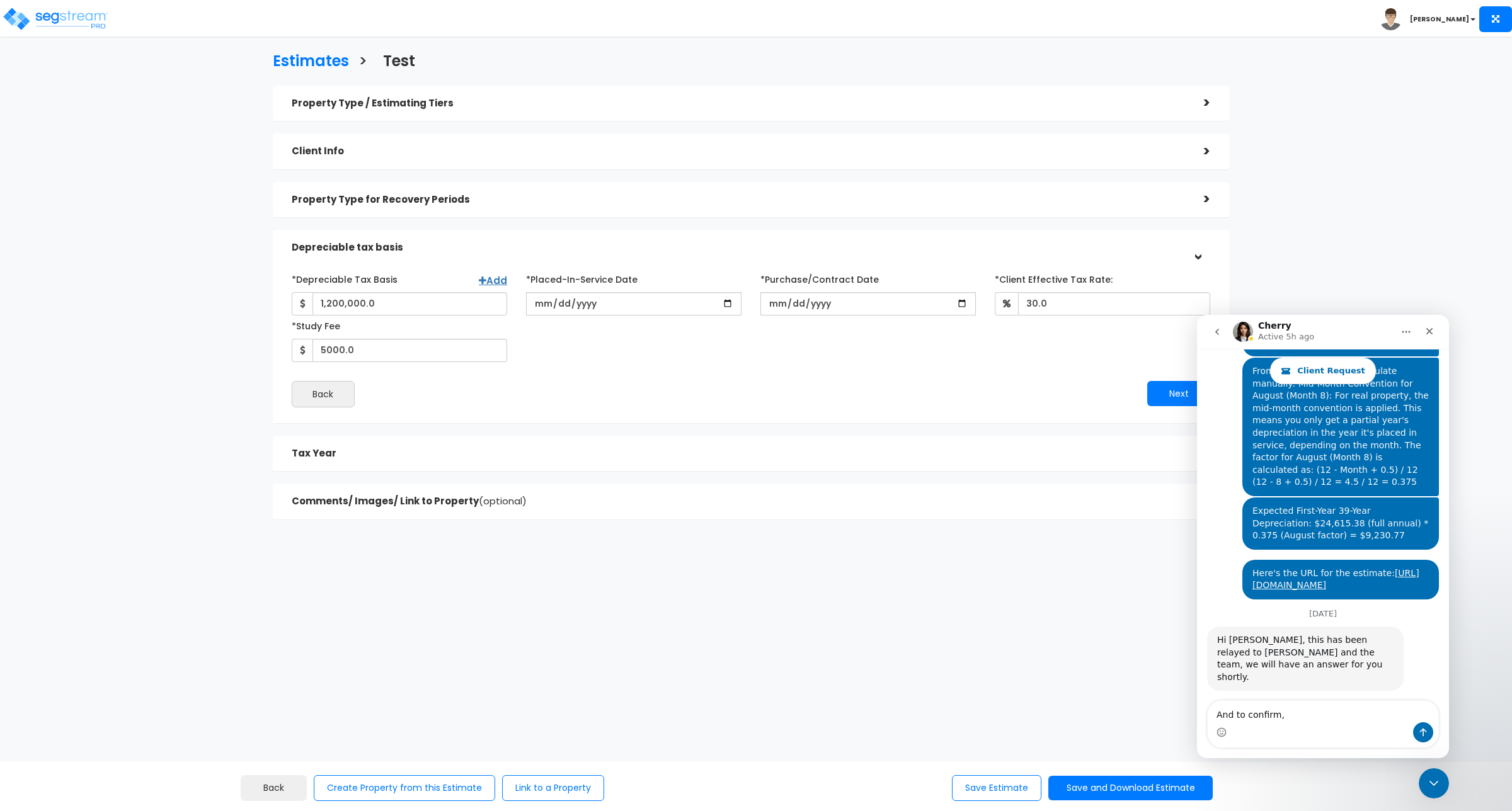
scroll to position [3907, 0]
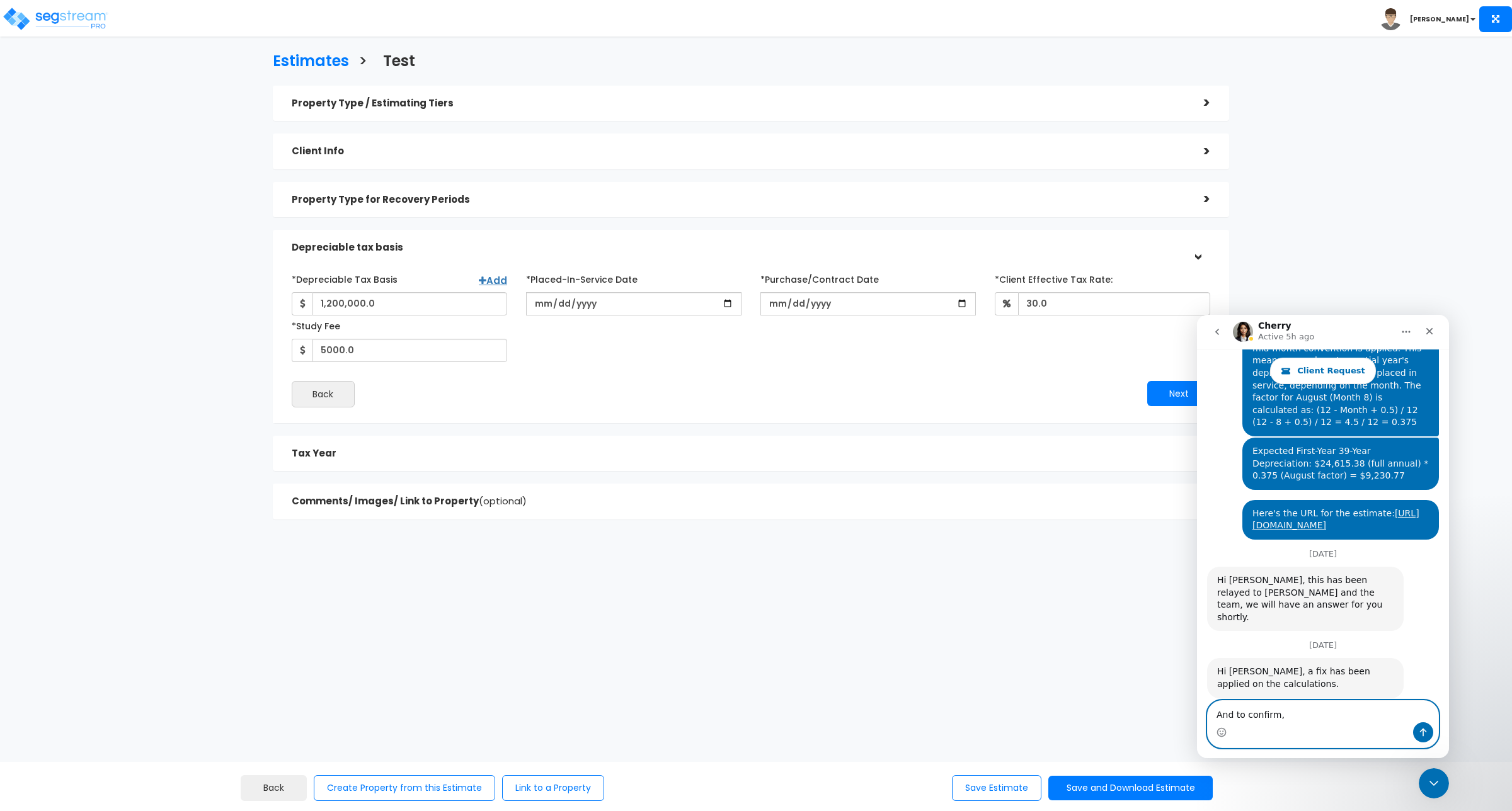
click at [1354, 717] on textarea "And to confirm," at bounding box center [1323, 712] width 231 height 22
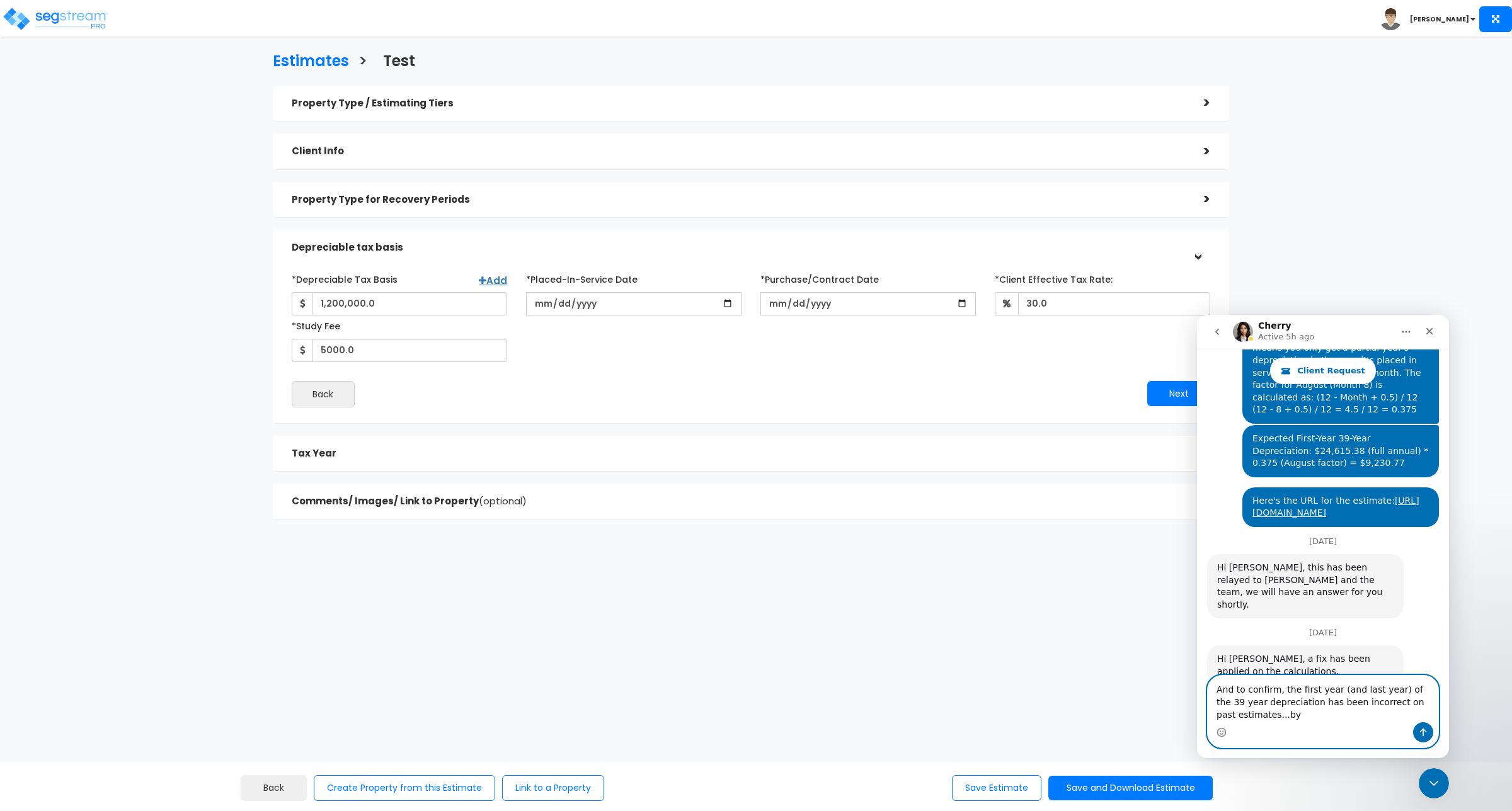
scroll to position [3933, 0]
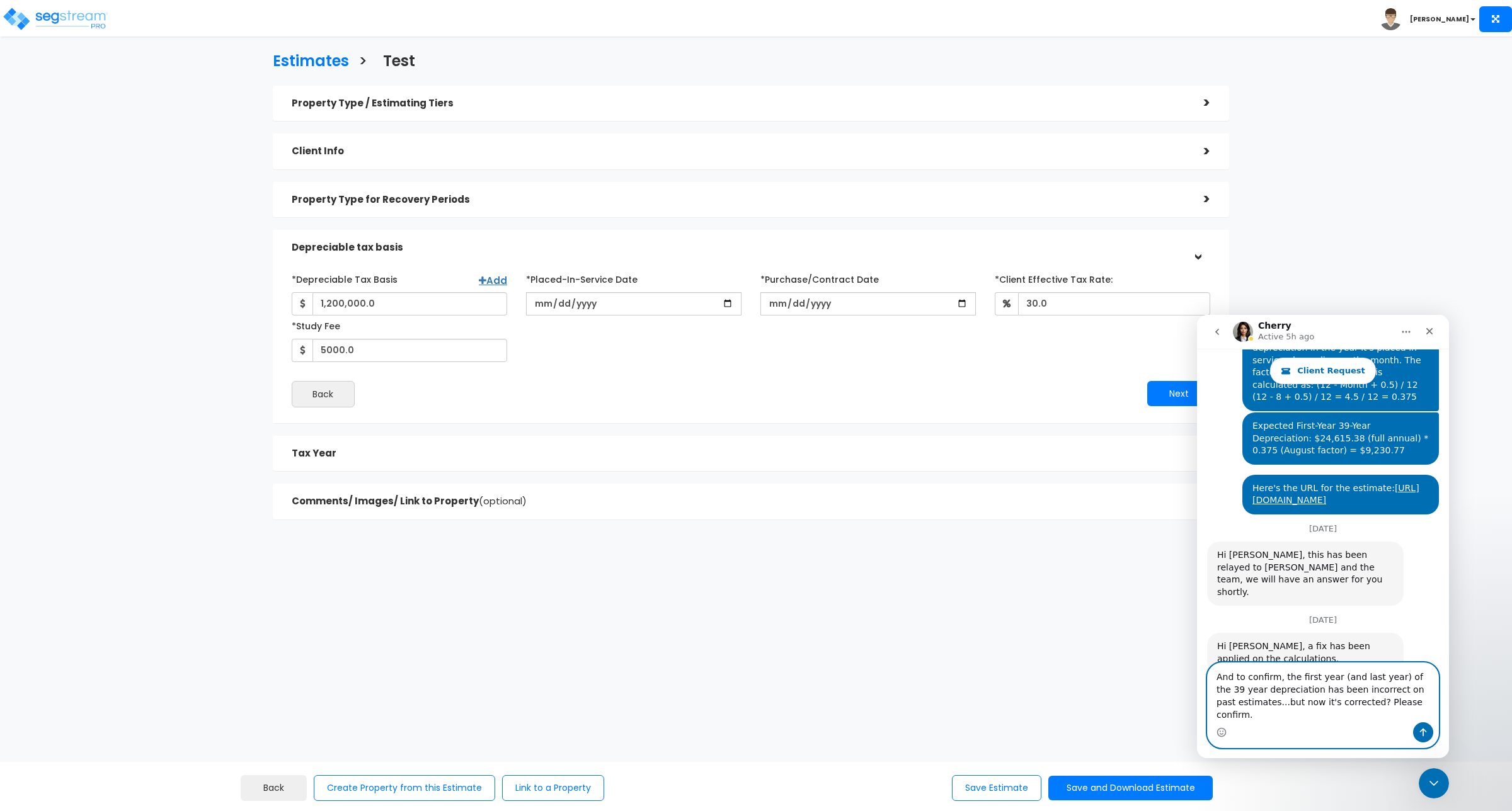
type textarea "And to confirm, the first year (and last year) of the 39 year depreciation has …"
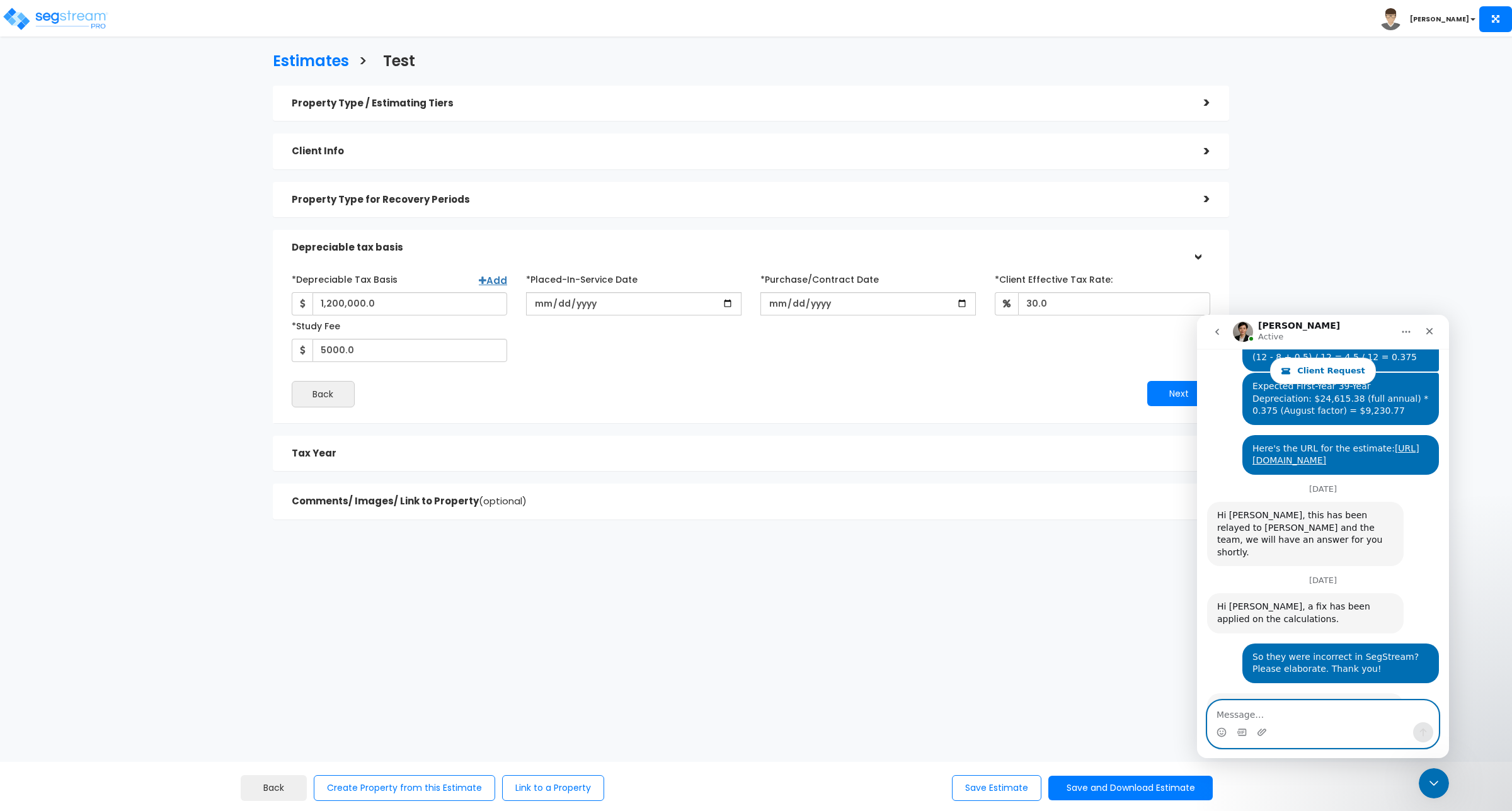
scroll to position [4022, 0]
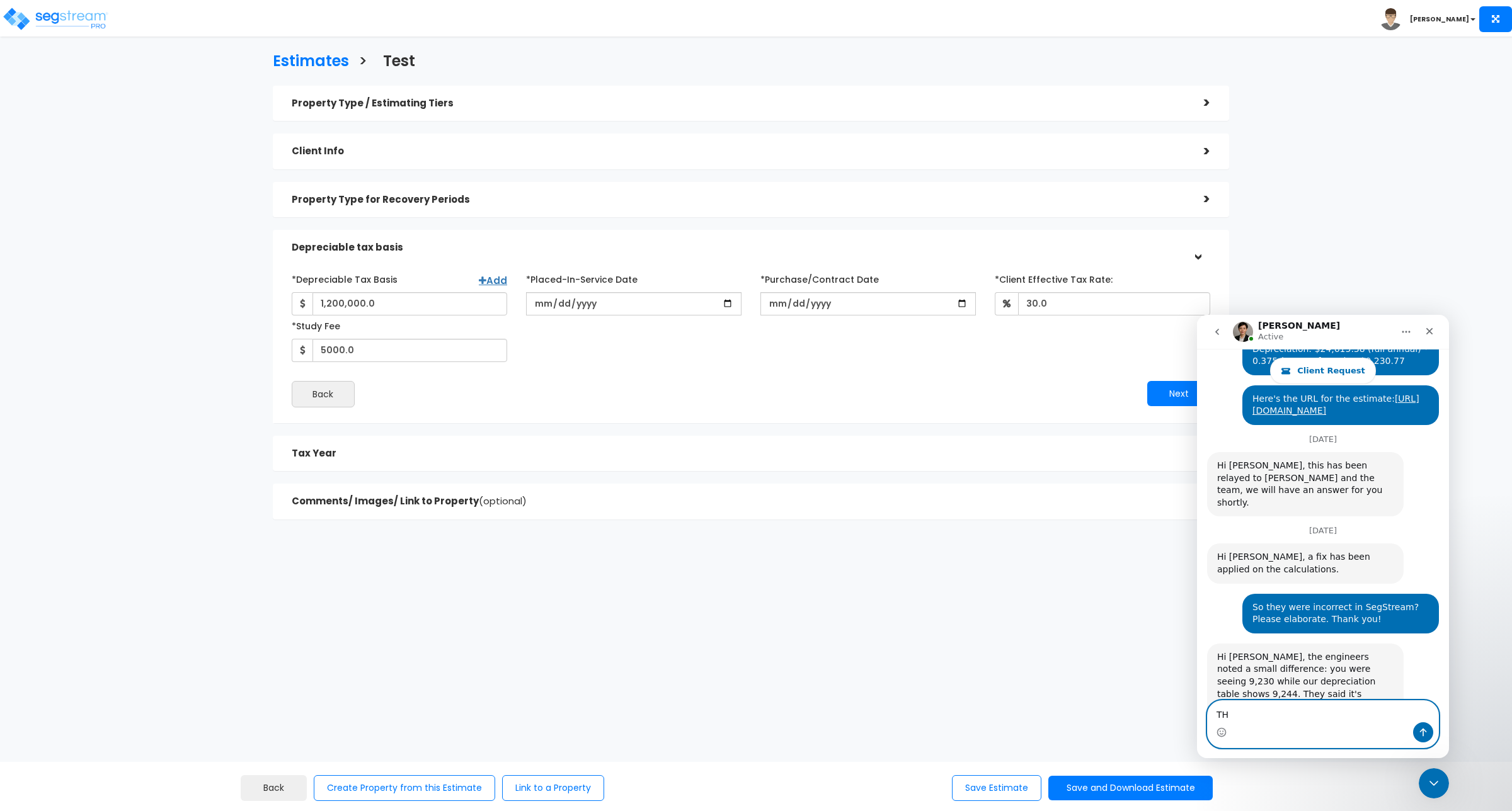
type textarea "T"
type textarea "Thanks"
